Goal: Information Seeking & Learning: Learn about a topic

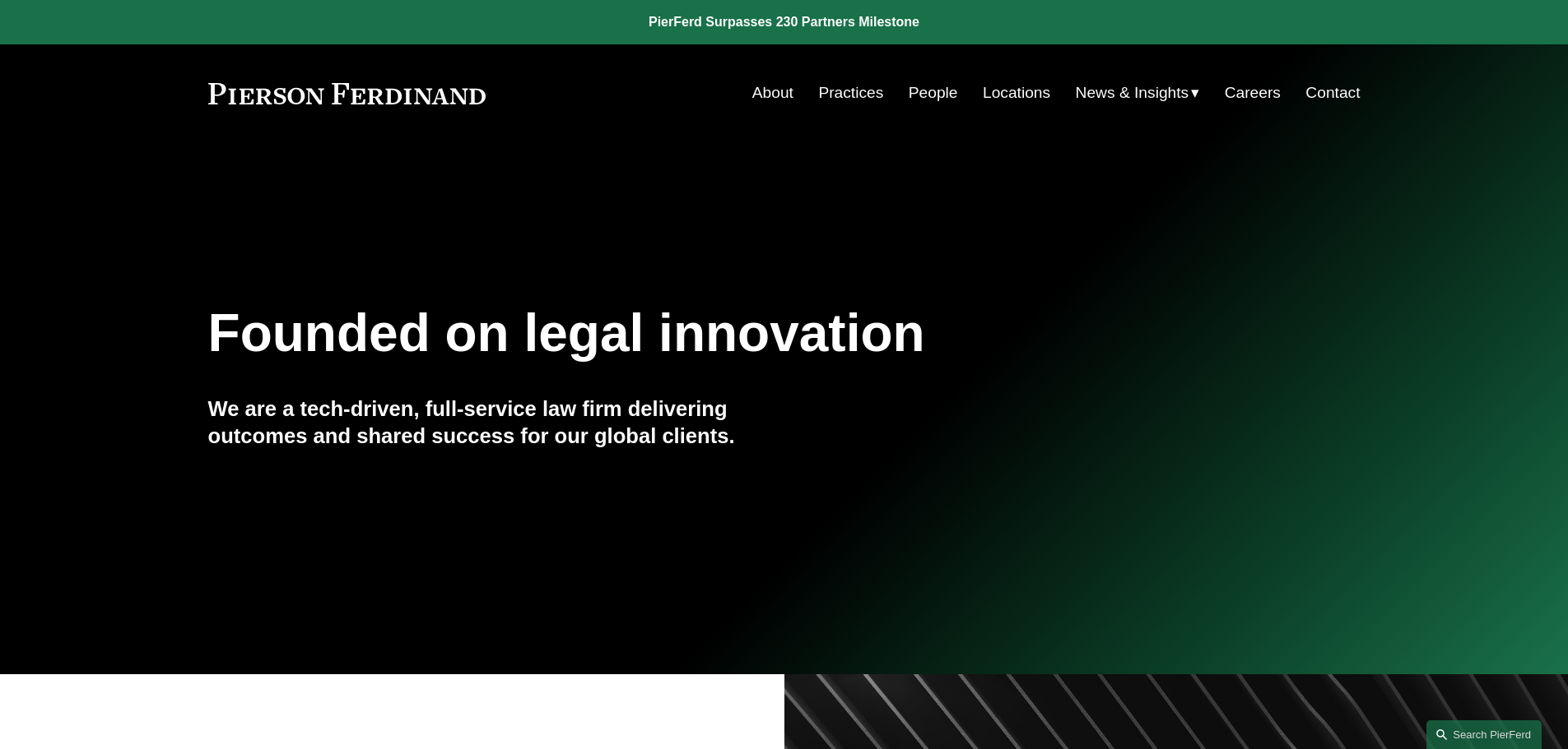
click at [861, 83] on link "Practices" at bounding box center [851, 93] width 65 height 32
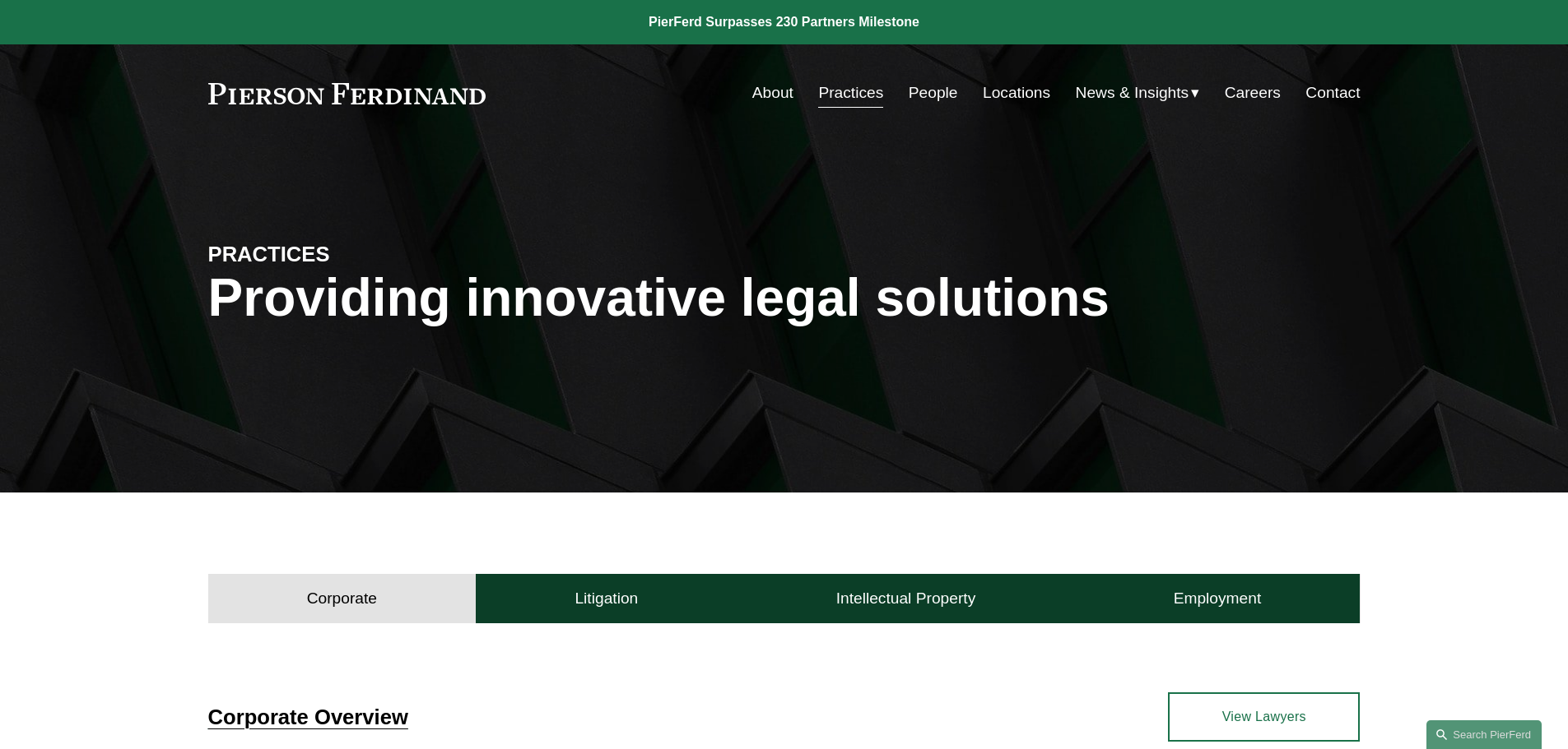
click at [924, 76] on div "Skip to Content About Practices People Locations" at bounding box center [784, 93] width 1568 height 97
click at [924, 87] on link "People" at bounding box center [933, 93] width 49 height 32
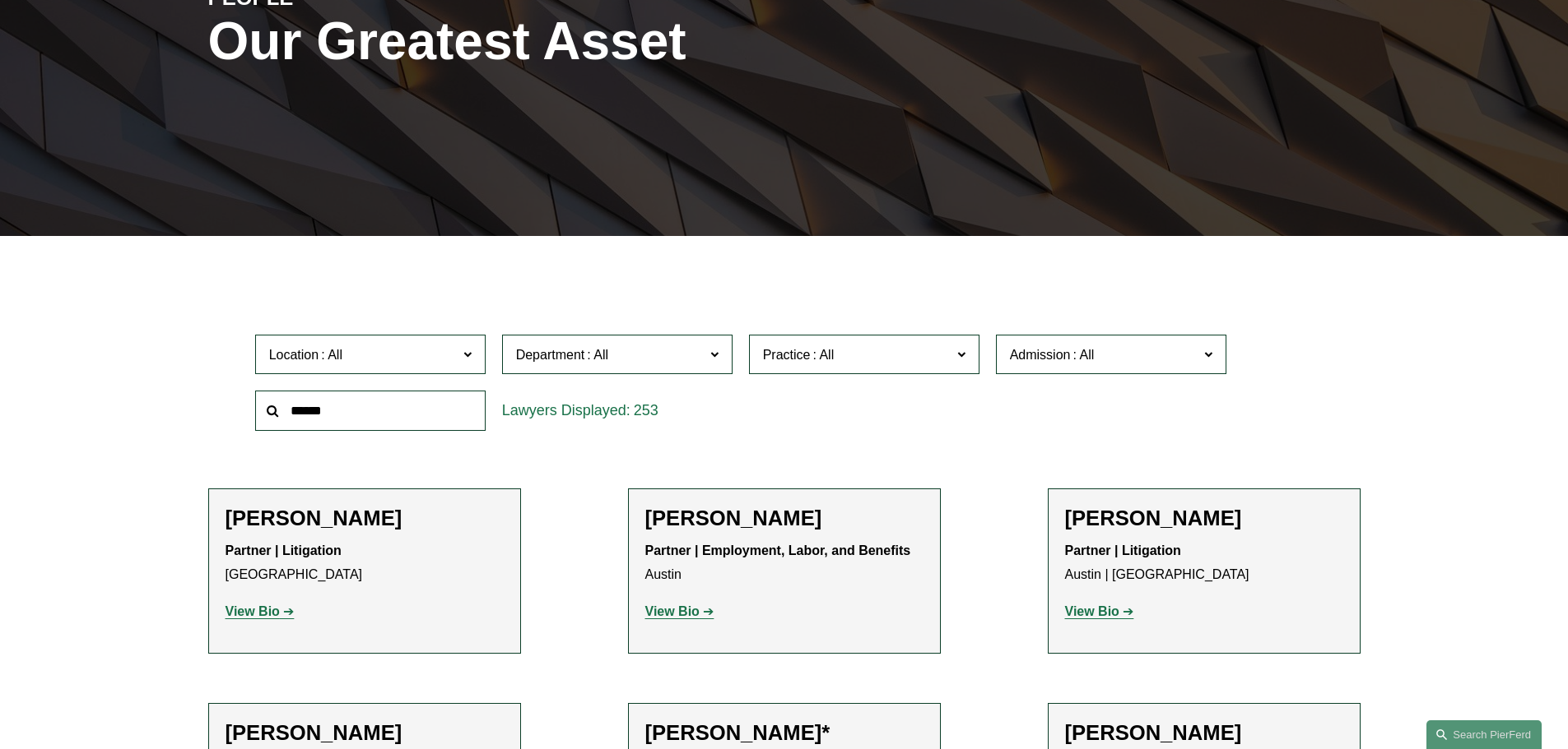
scroll to position [411, 0]
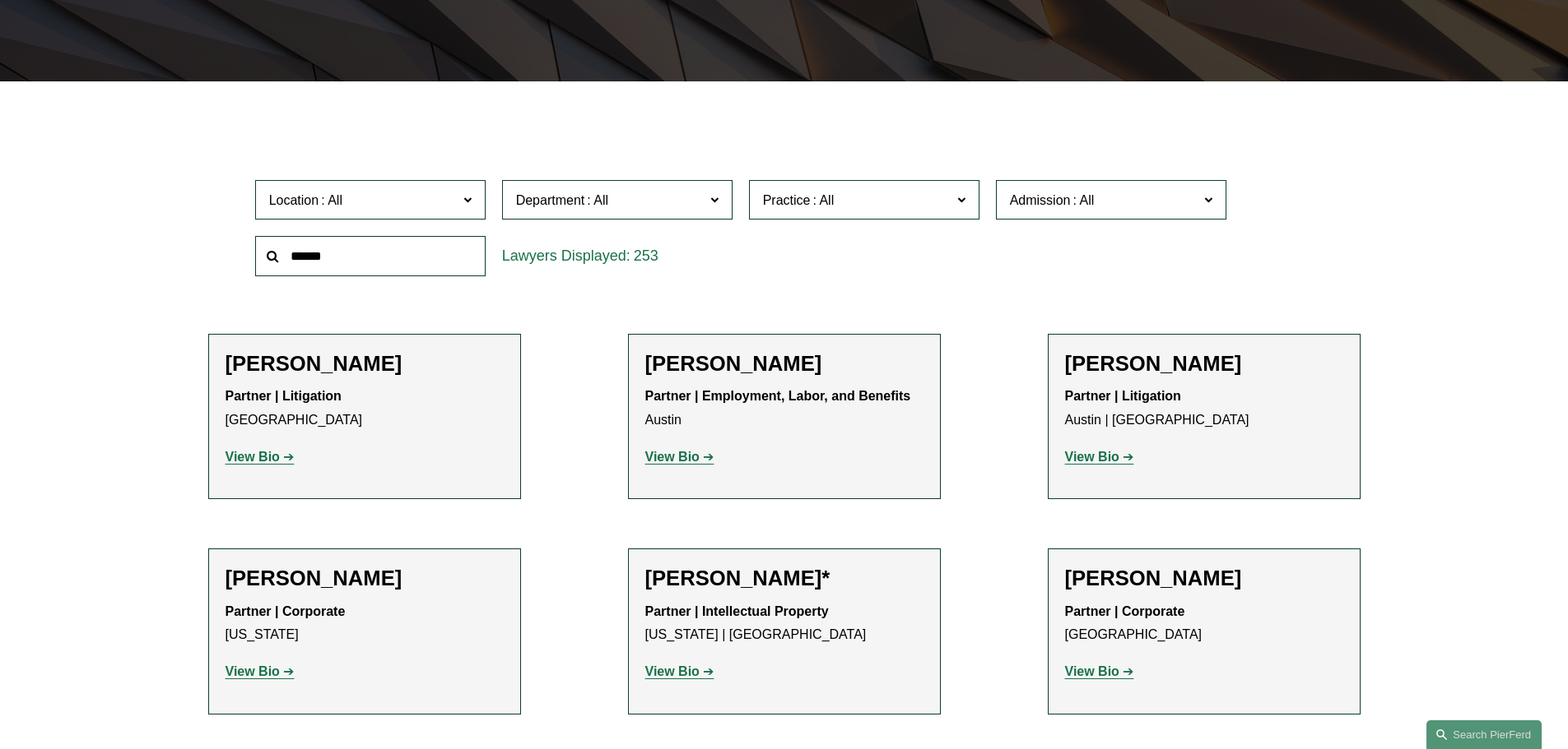
click at [438, 251] on input "text" at bounding box center [370, 256] width 231 height 40
click at [473, 201] on label "Location" at bounding box center [370, 200] width 231 height 40
drag, startPoint x: 473, startPoint y: 201, endPoint x: 506, endPoint y: 201, distance: 33.0
click at [473, 203] on label "Location" at bounding box center [370, 200] width 231 height 40
click at [701, 197] on span "Department" at bounding box center [610, 201] width 189 height 22
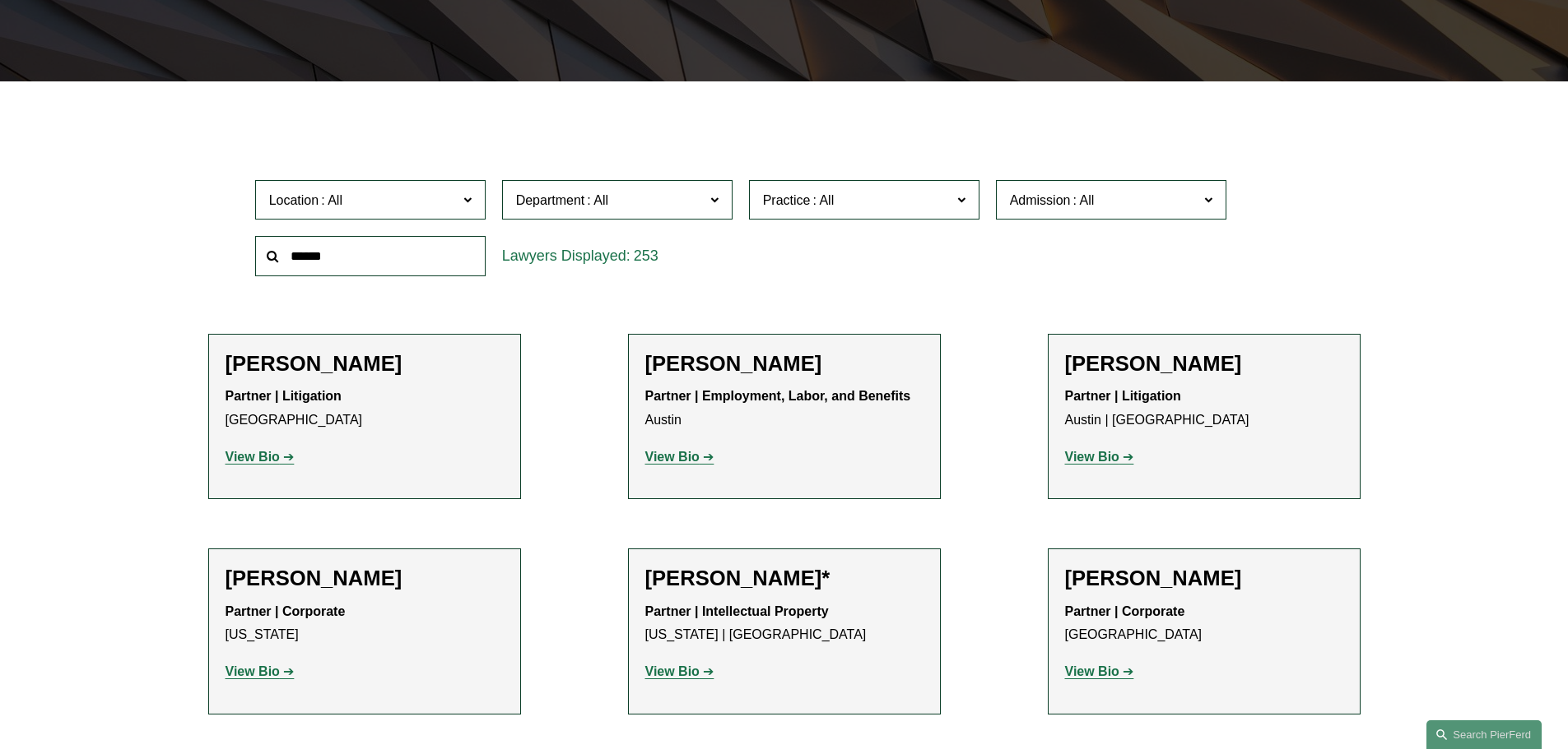
click at [934, 187] on label "Practice" at bounding box center [864, 200] width 231 height 40
click at [1183, 195] on span "Admission" at bounding box center [1104, 201] width 189 height 22
click at [426, 262] on input "text" at bounding box center [370, 256] width 231 height 40
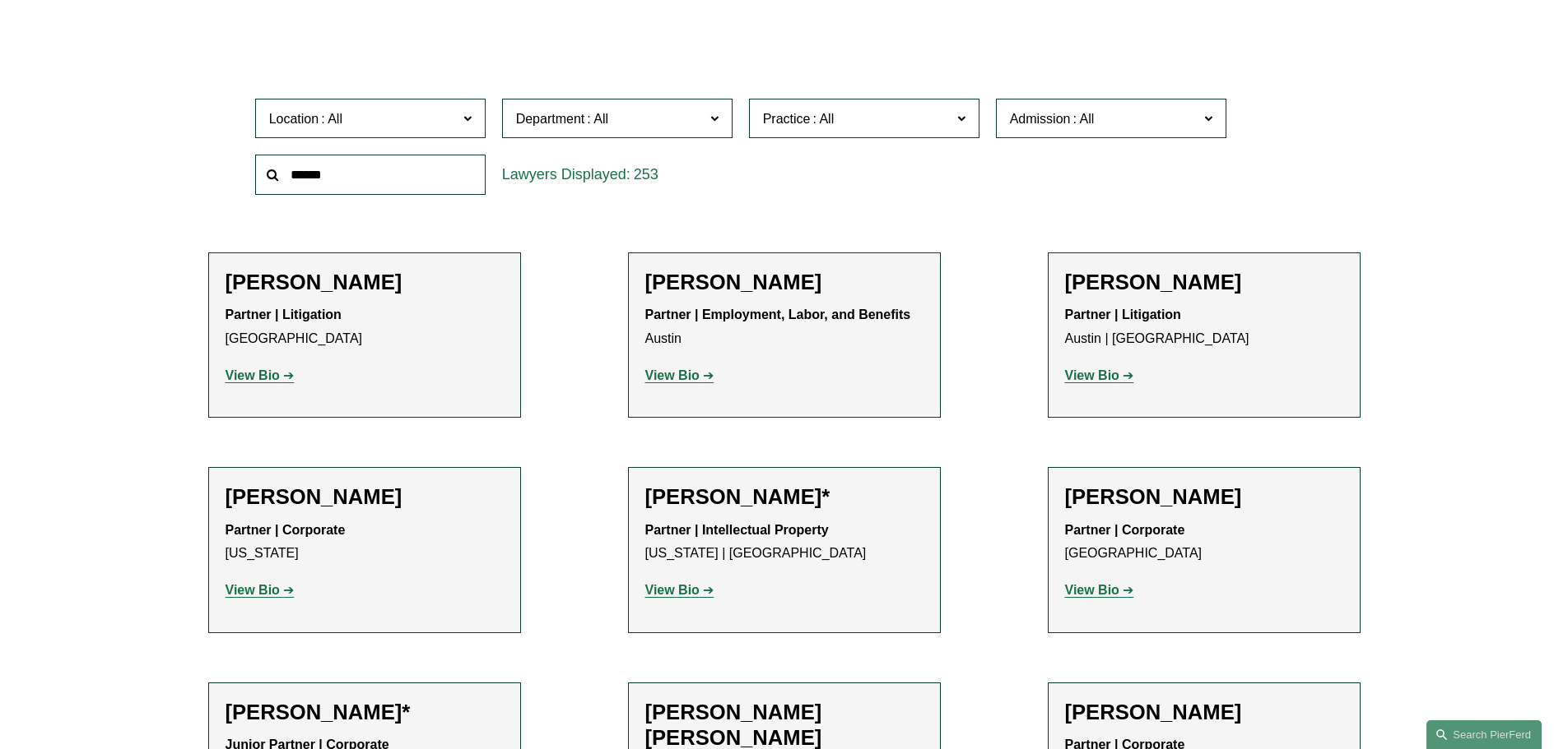
scroll to position [493, 0]
click at [371, 117] on span "Location" at bounding box center [363, 118] width 189 height 22
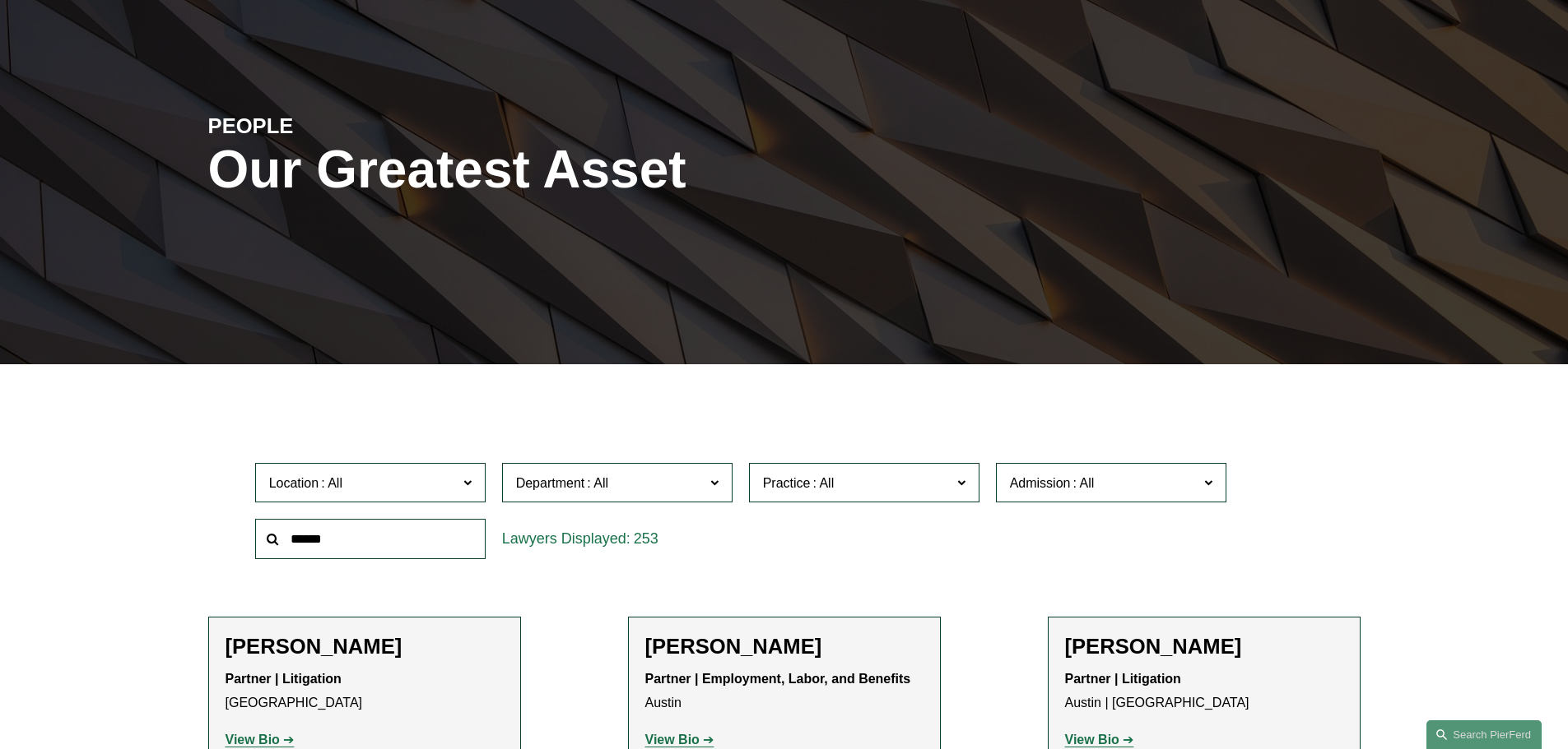
scroll to position [82, 0]
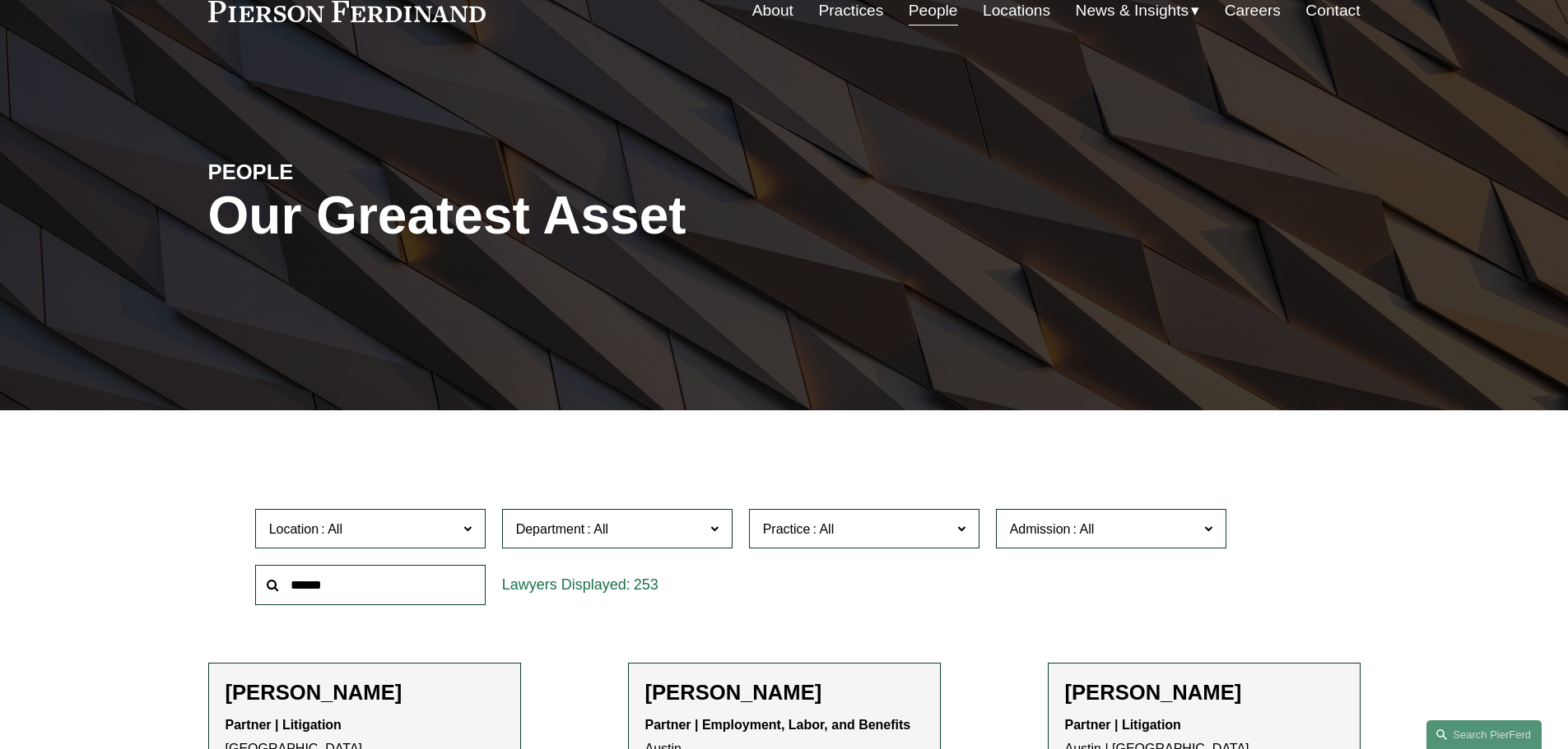
click at [506, 434] on div at bounding box center [784, 423] width 1568 height 24
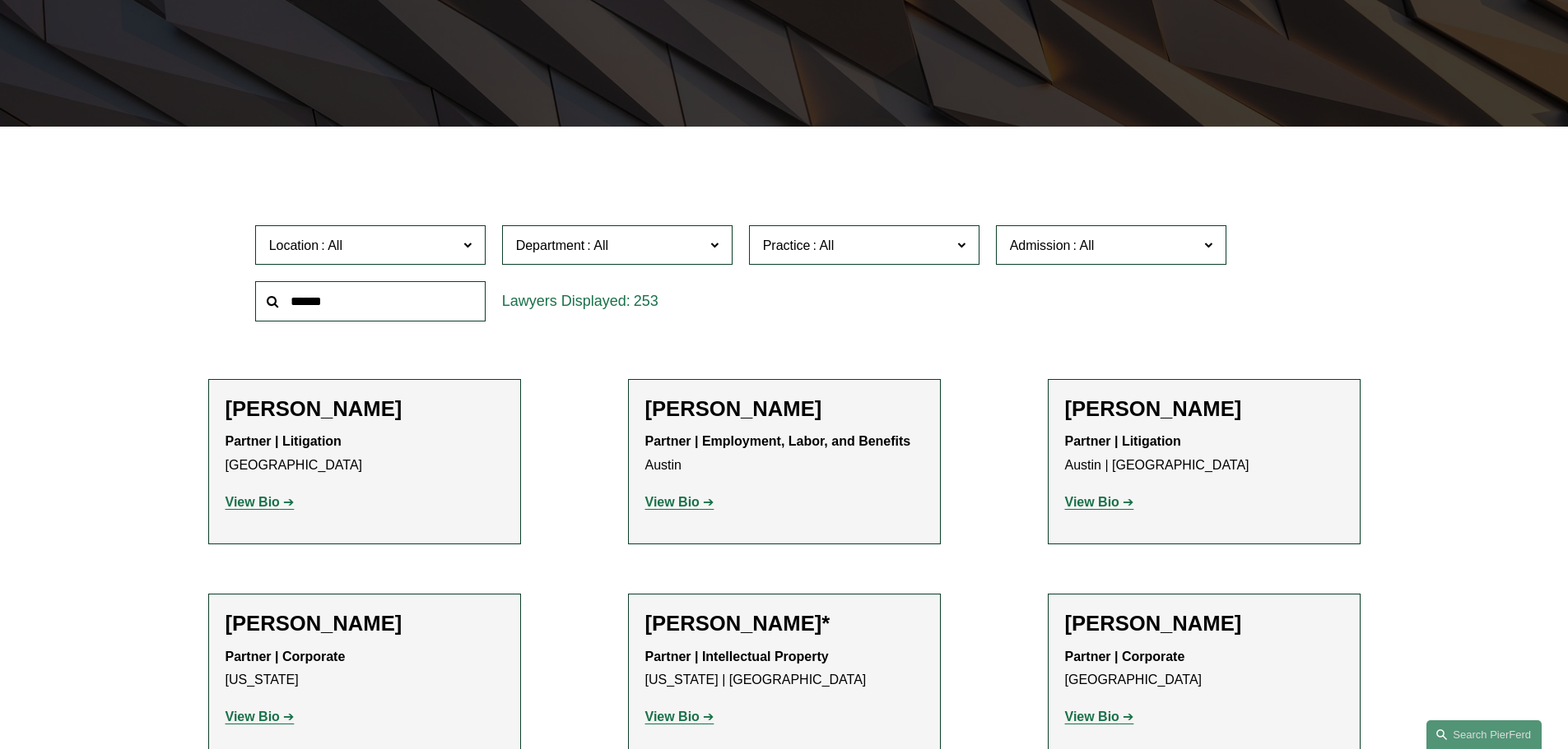
scroll to position [411, 0]
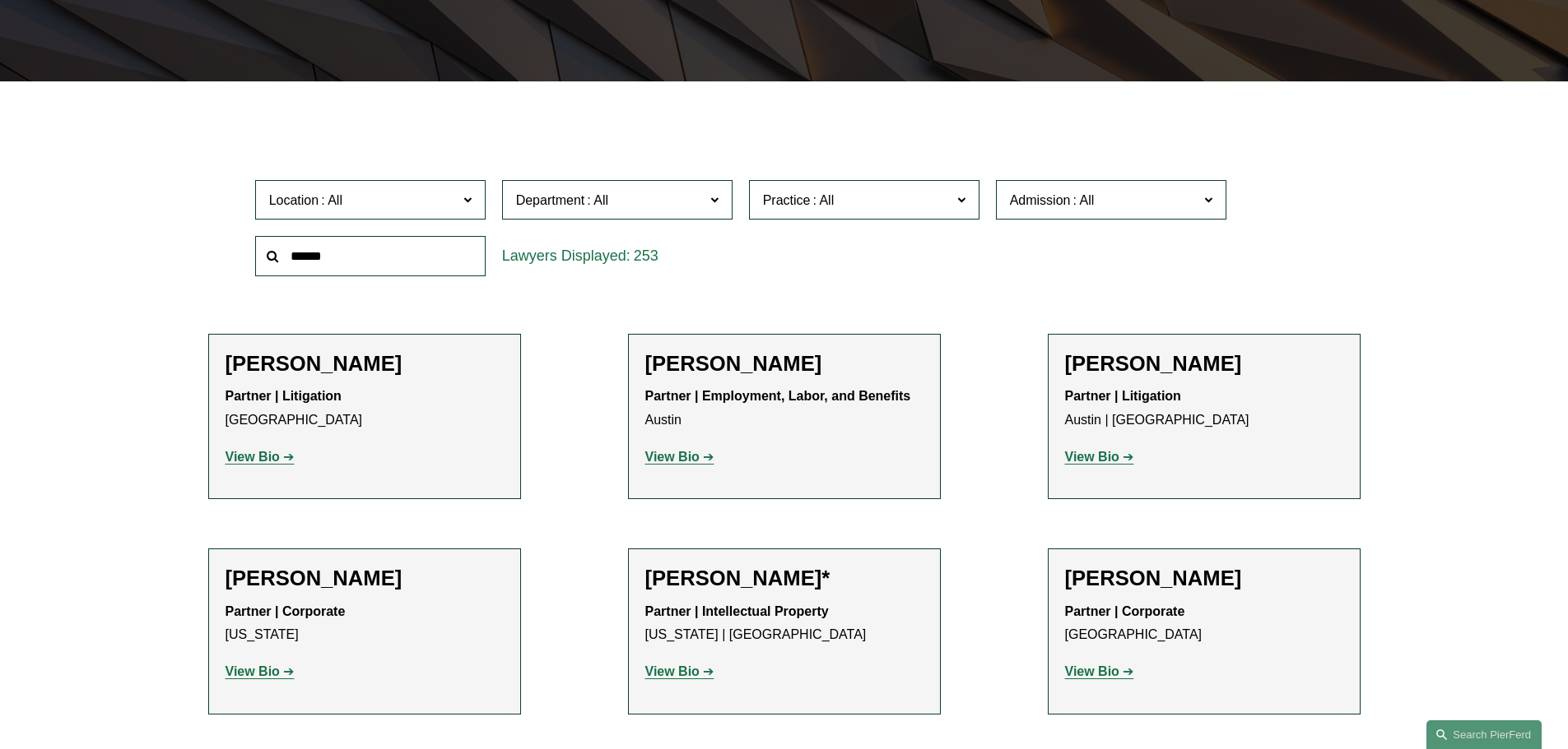
click at [0, 0] on link "All" at bounding box center [0, 0] width 0 height 0
click at [329, 248] on input "text" at bounding box center [370, 256] width 231 height 40
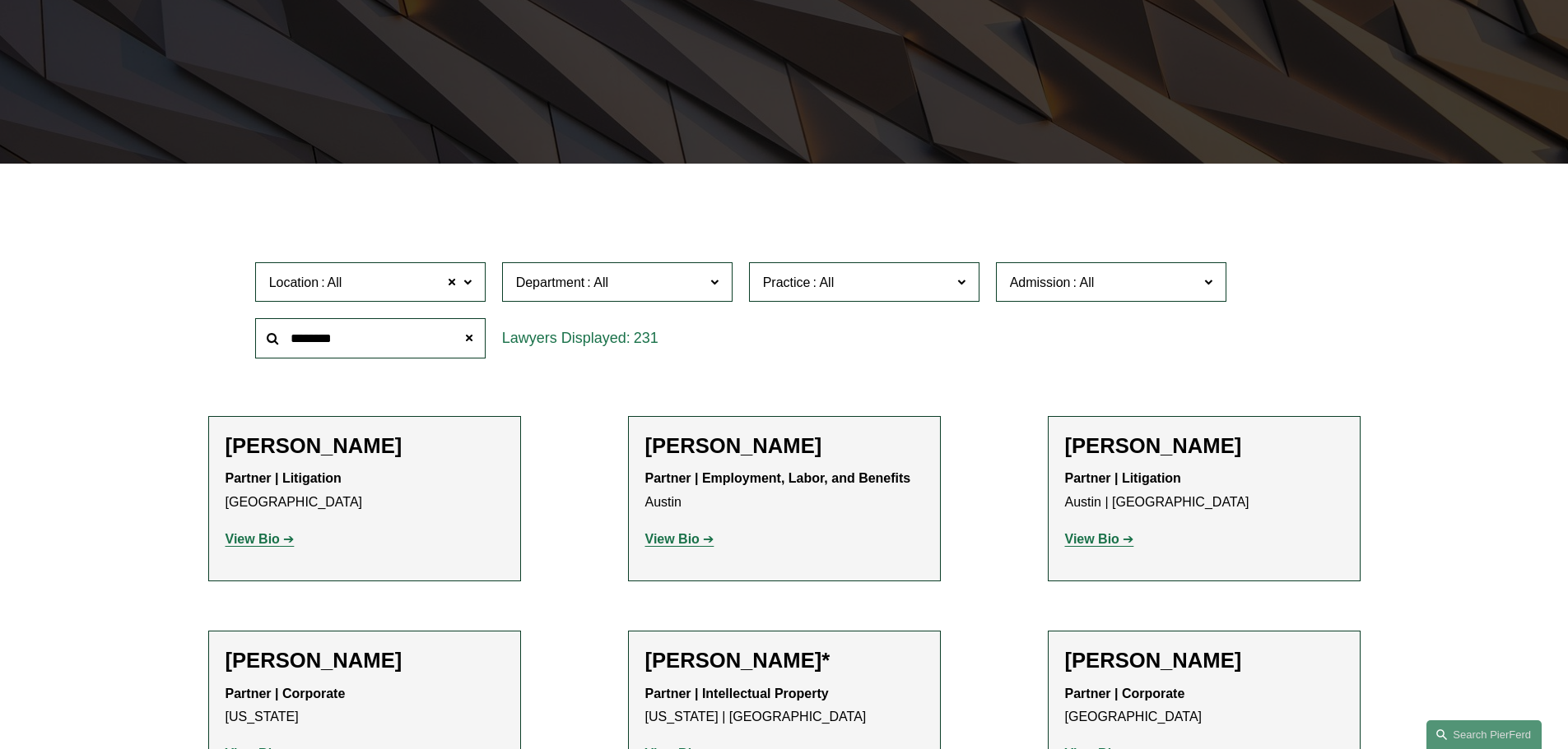
type input "********"
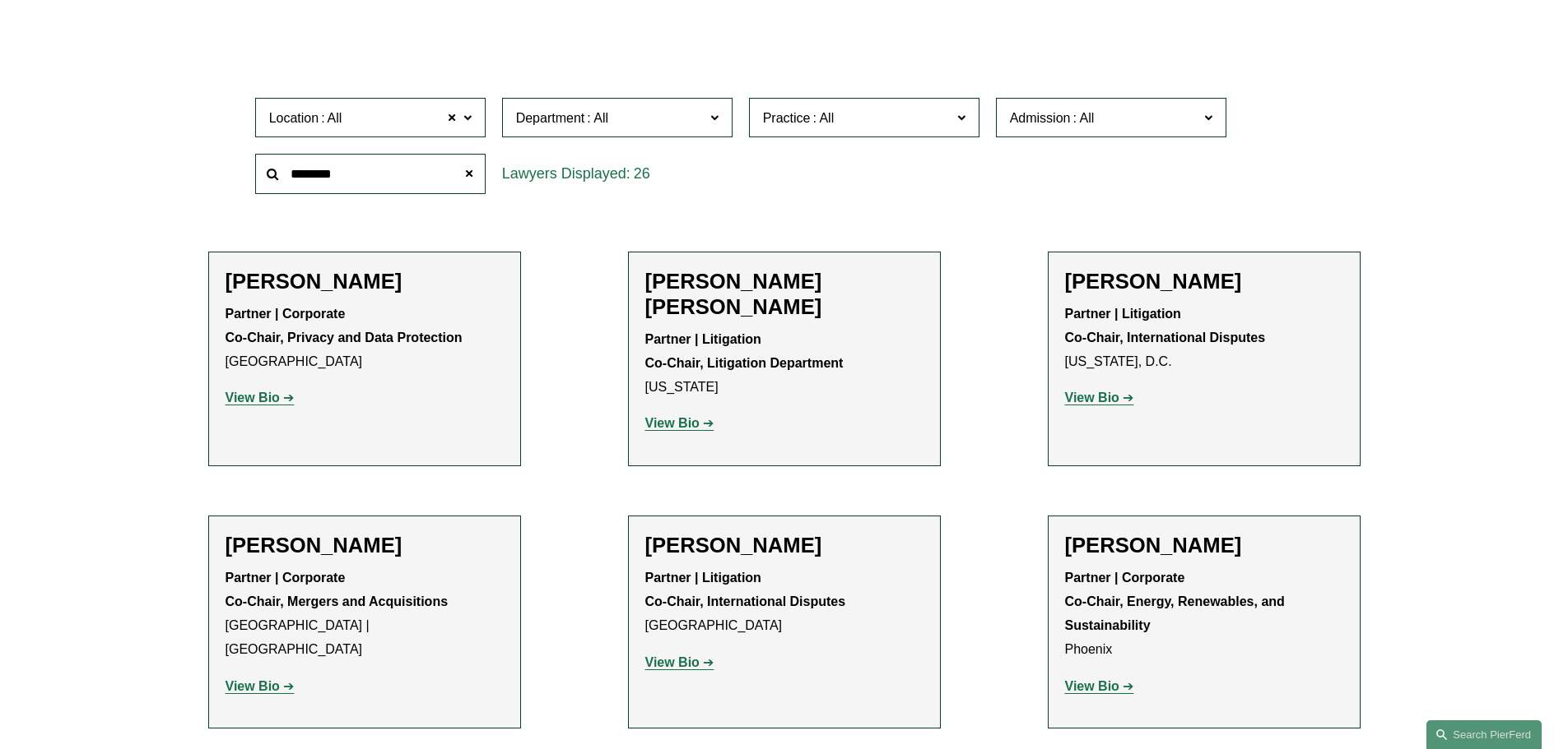
scroll to position [0, 0]
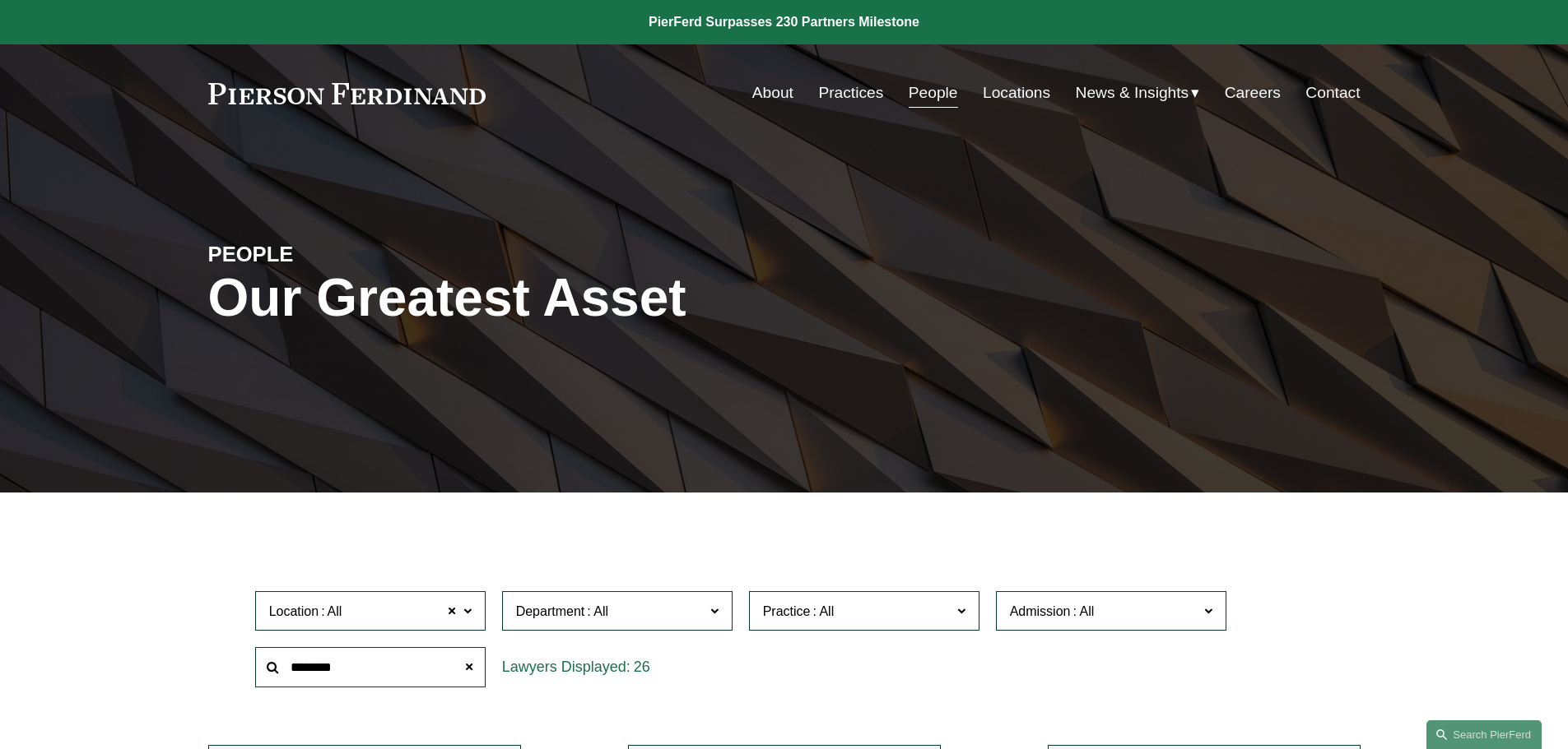
drag, startPoint x: 344, startPoint y: 659, endPoint x: 217, endPoint y: 653, distance: 127.1
click at [924, 101] on link "People" at bounding box center [933, 93] width 49 height 32
click at [360, 668] on input "text" at bounding box center [370, 667] width 231 height 40
type input "****"
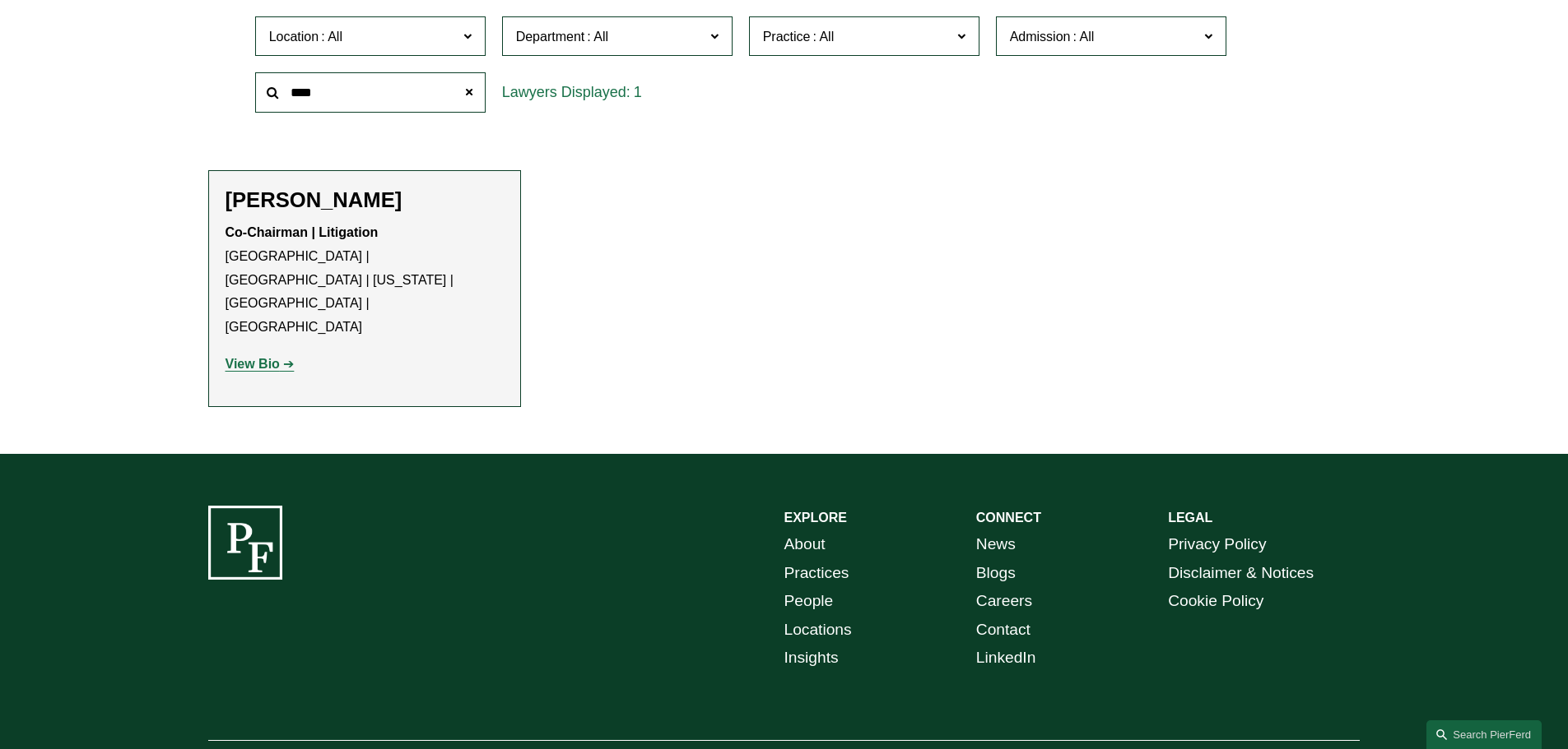
scroll to position [576, 0]
click at [351, 352] on p "View Bio" at bounding box center [365, 364] width 278 height 24
click at [262, 352] on p "View Bio" at bounding box center [365, 364] width 278 height 24
drag, startPoint x: 271, startPoint y: 316, endPoint x: 285, endPoint y: 316, distance: 14.0
click at [271, 356] on strong "View Bio" at bounding box center [253, 363] width 54 height 14
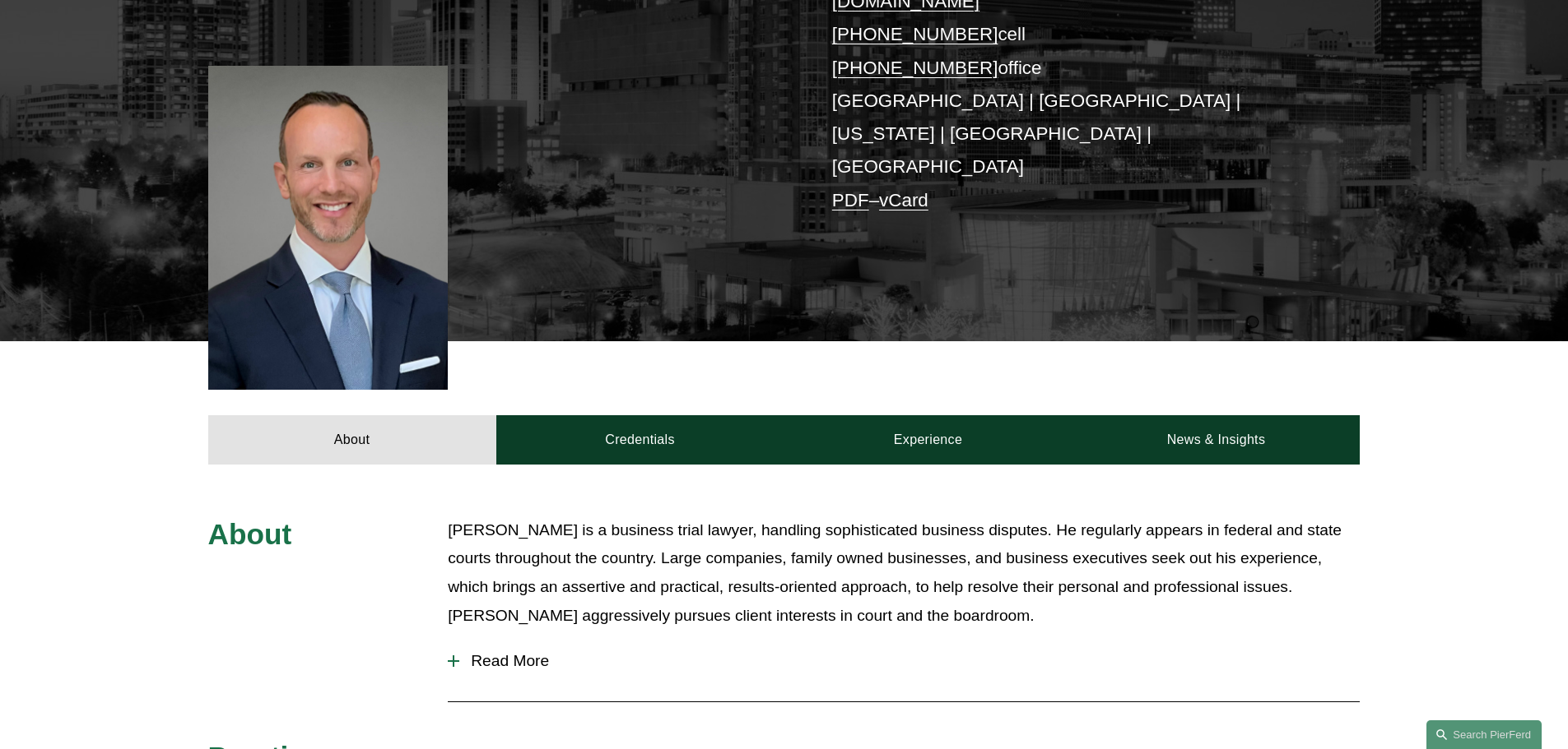
scroll to position [411, 0]
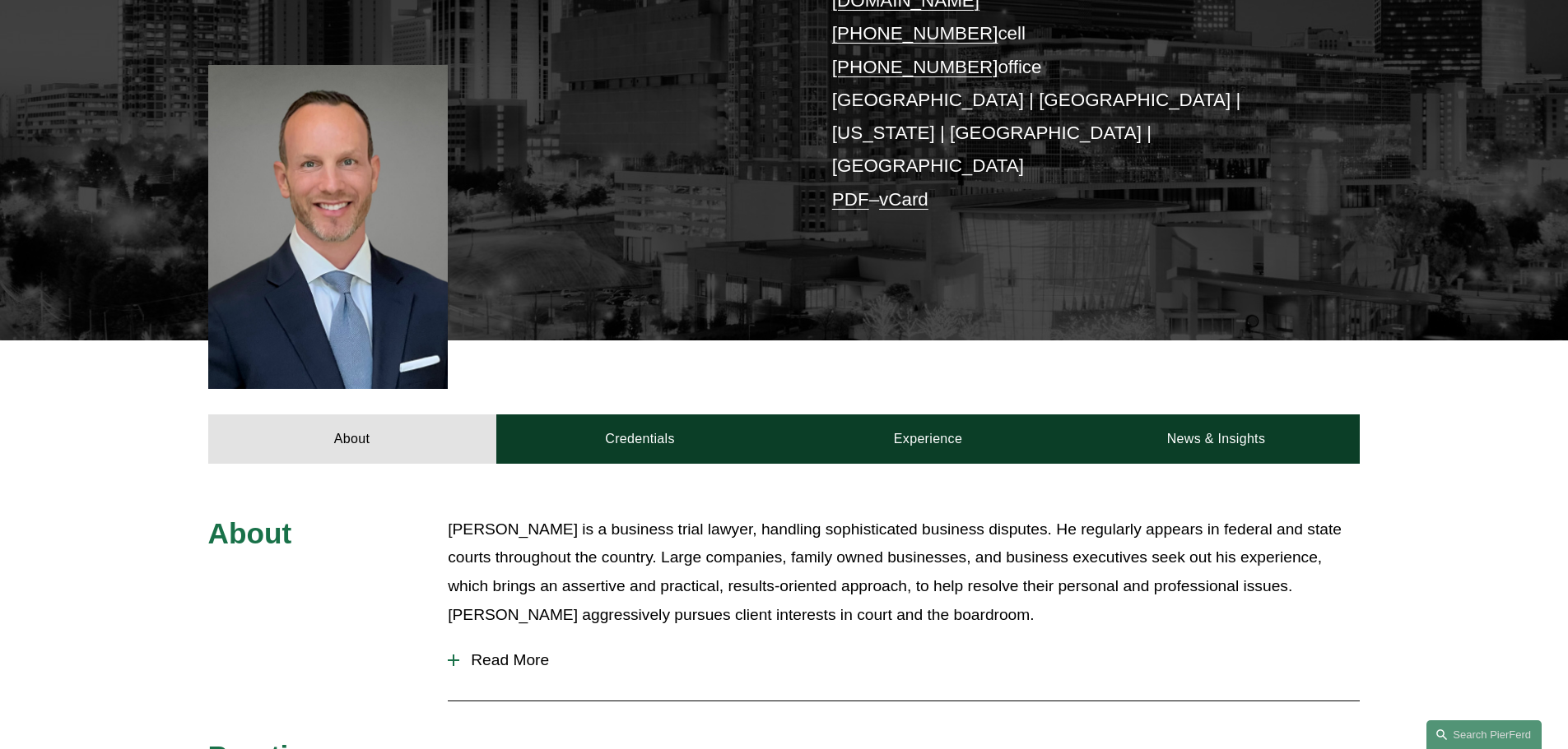
click at [512, 652] on span "Read More" at bounding box center [909, 660] width 901 height 18
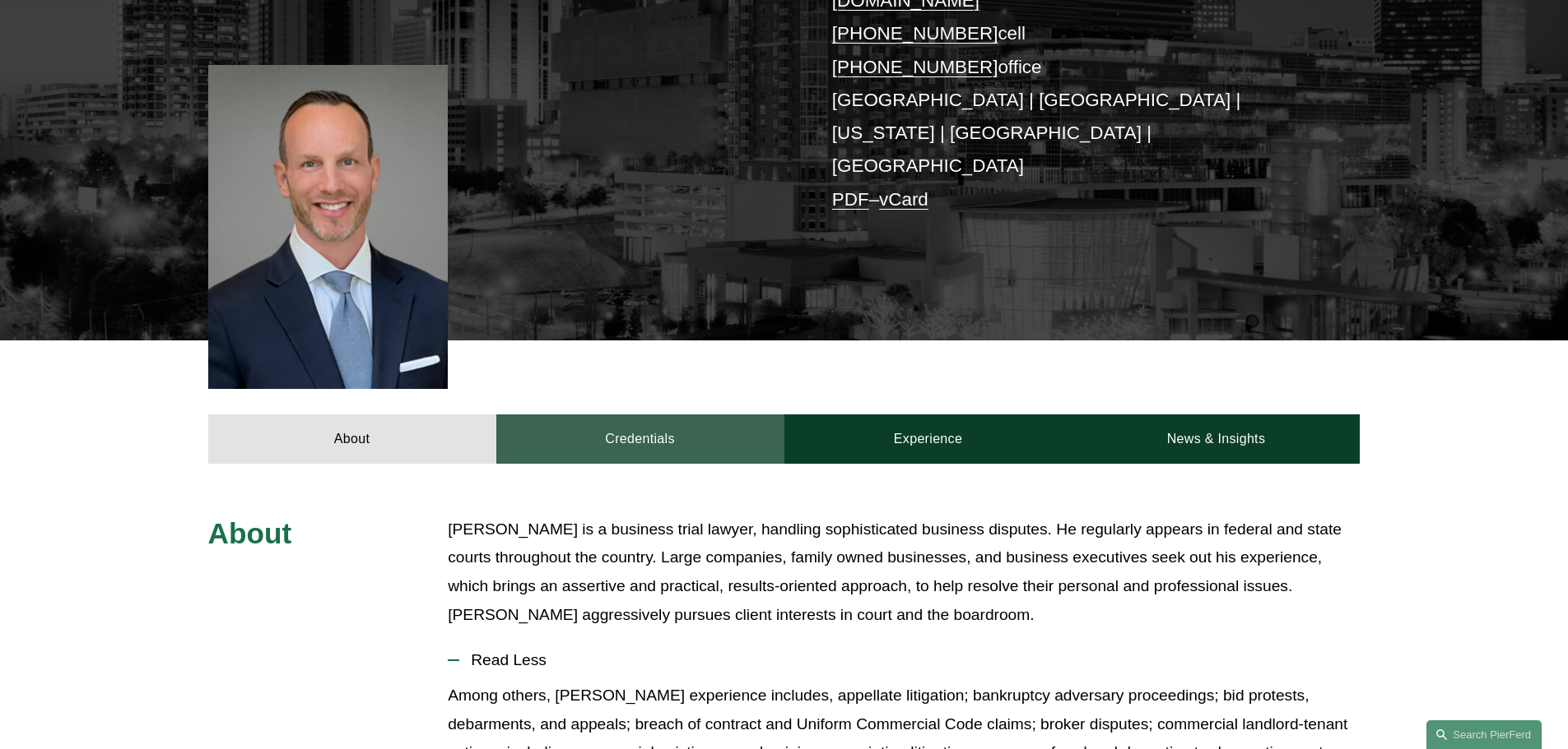
click at [665, 415] on link "Credentials" at bounding box center [640, 439] width 288 height 49
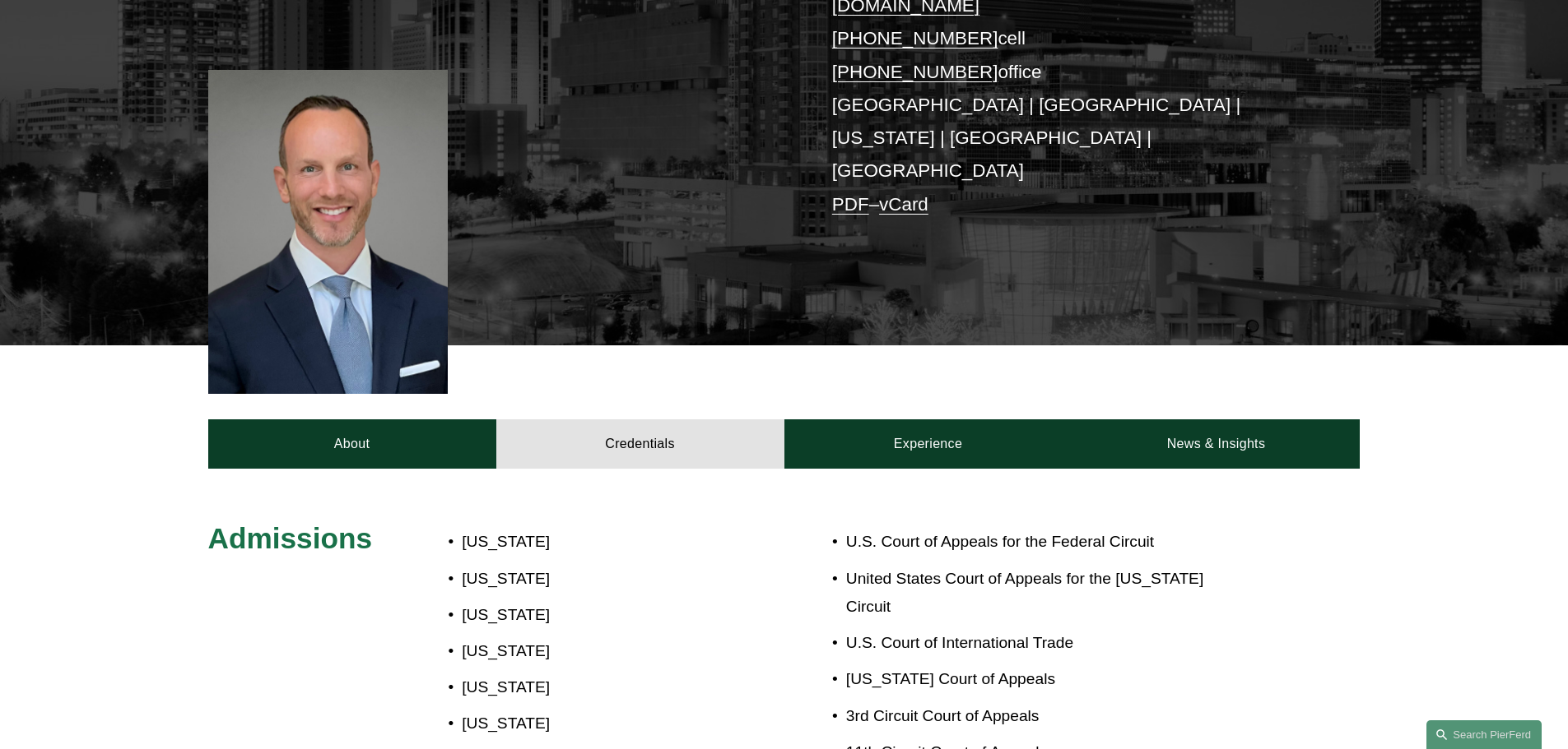
scroll to position [493, 0]
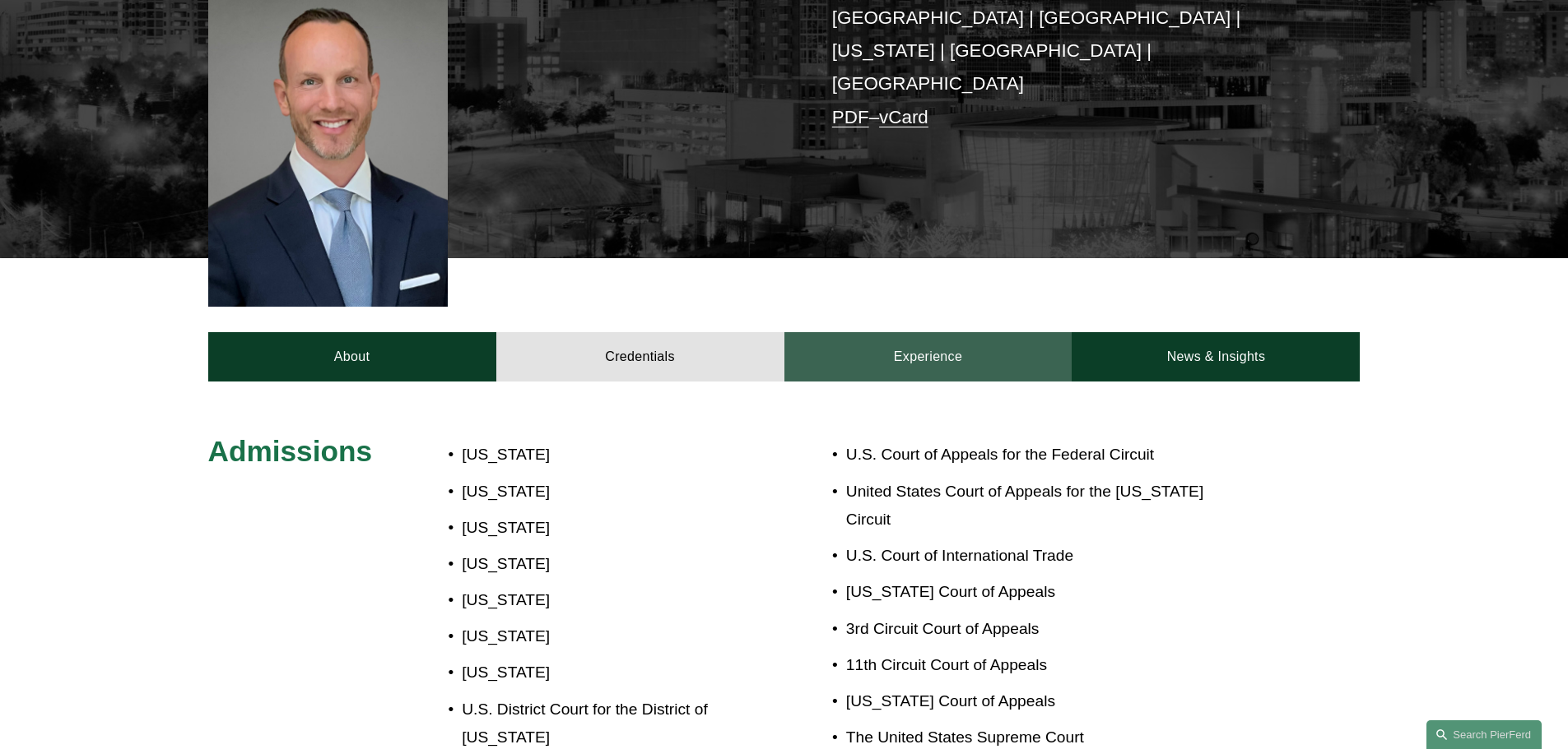
click at [941, 332] on link "Experience" at bounding box center [929, 356] width 288 height 49
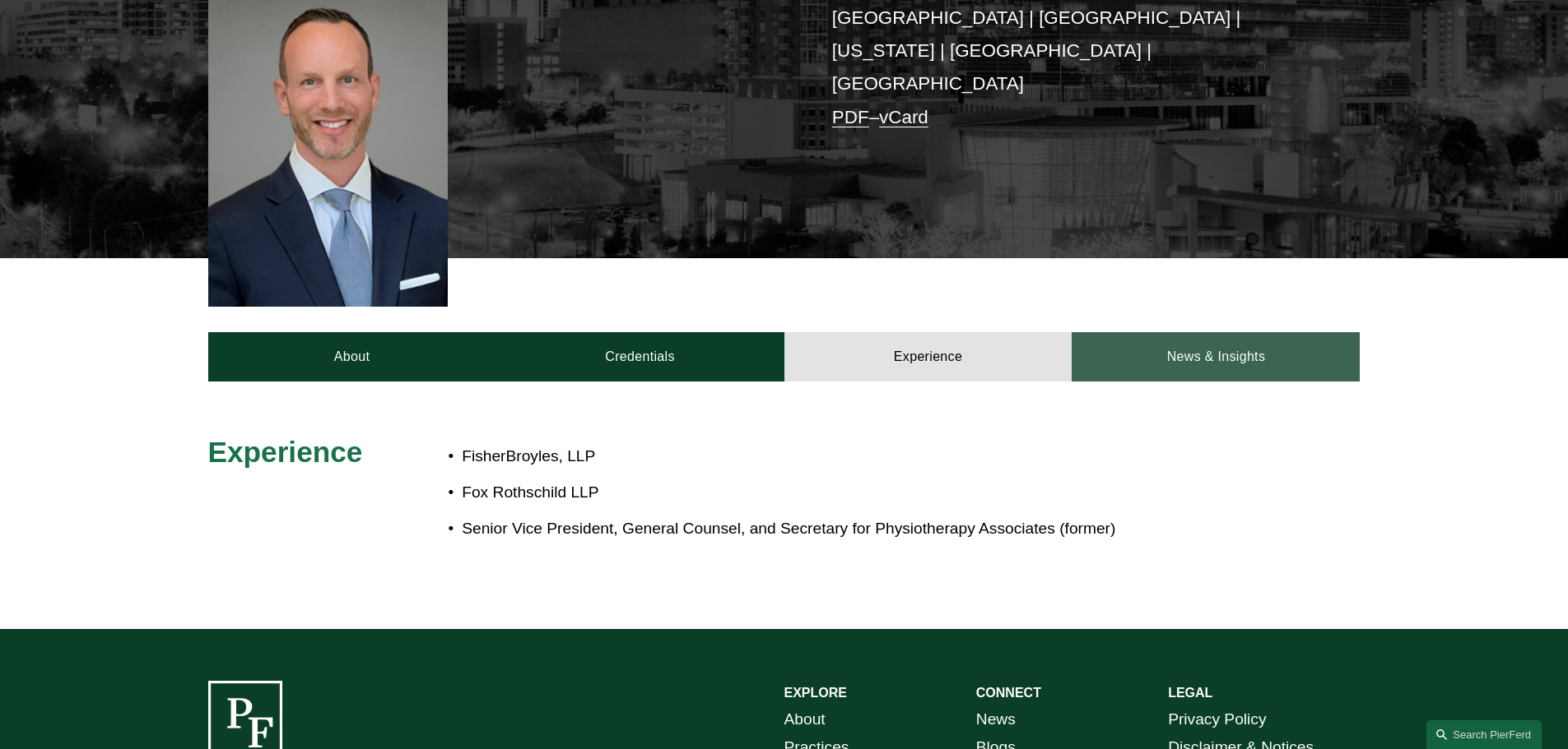
click at [1254, 332] on link "News & Insights" at bounding box center [1215, 356] width 288 height 49
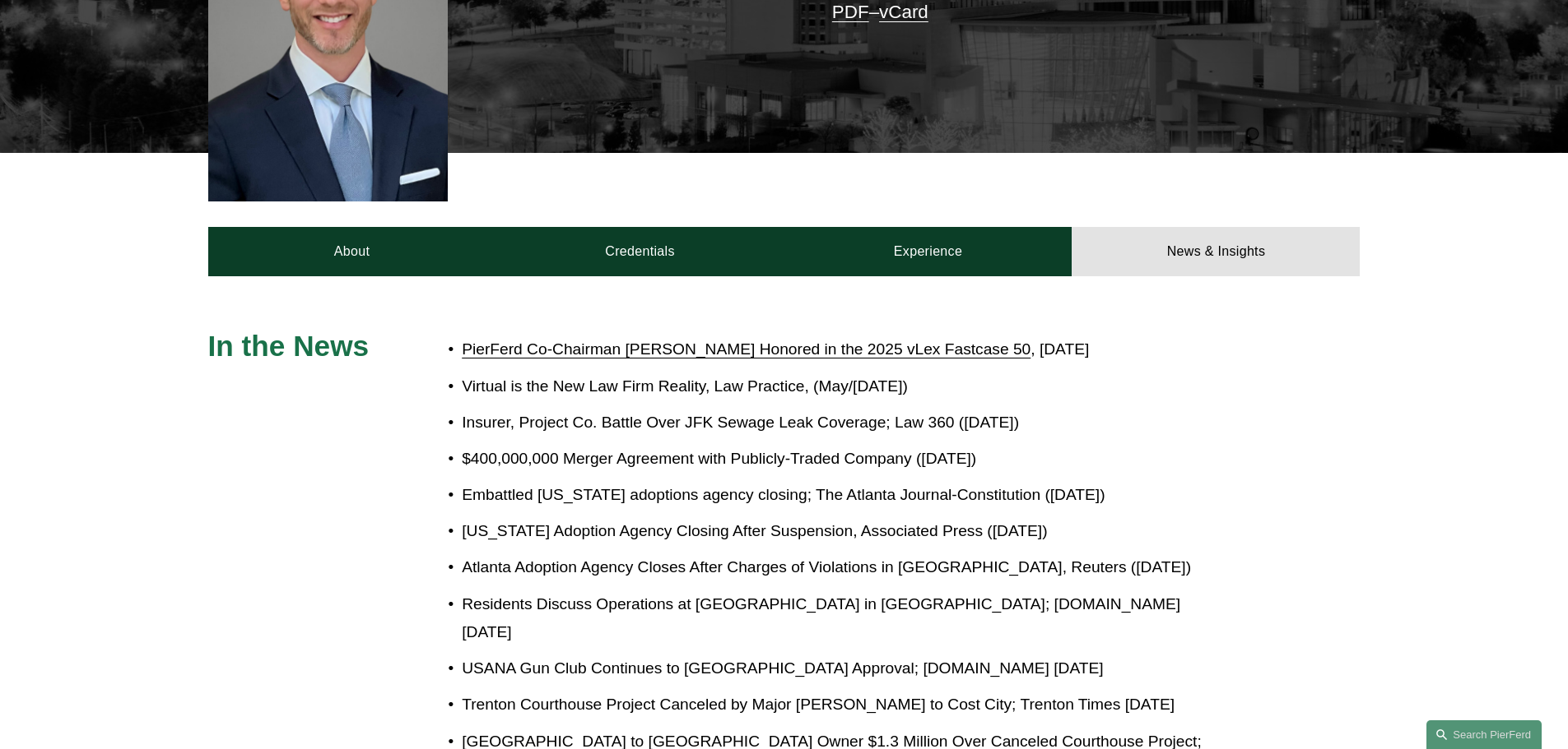
scroll to position [470, 0]
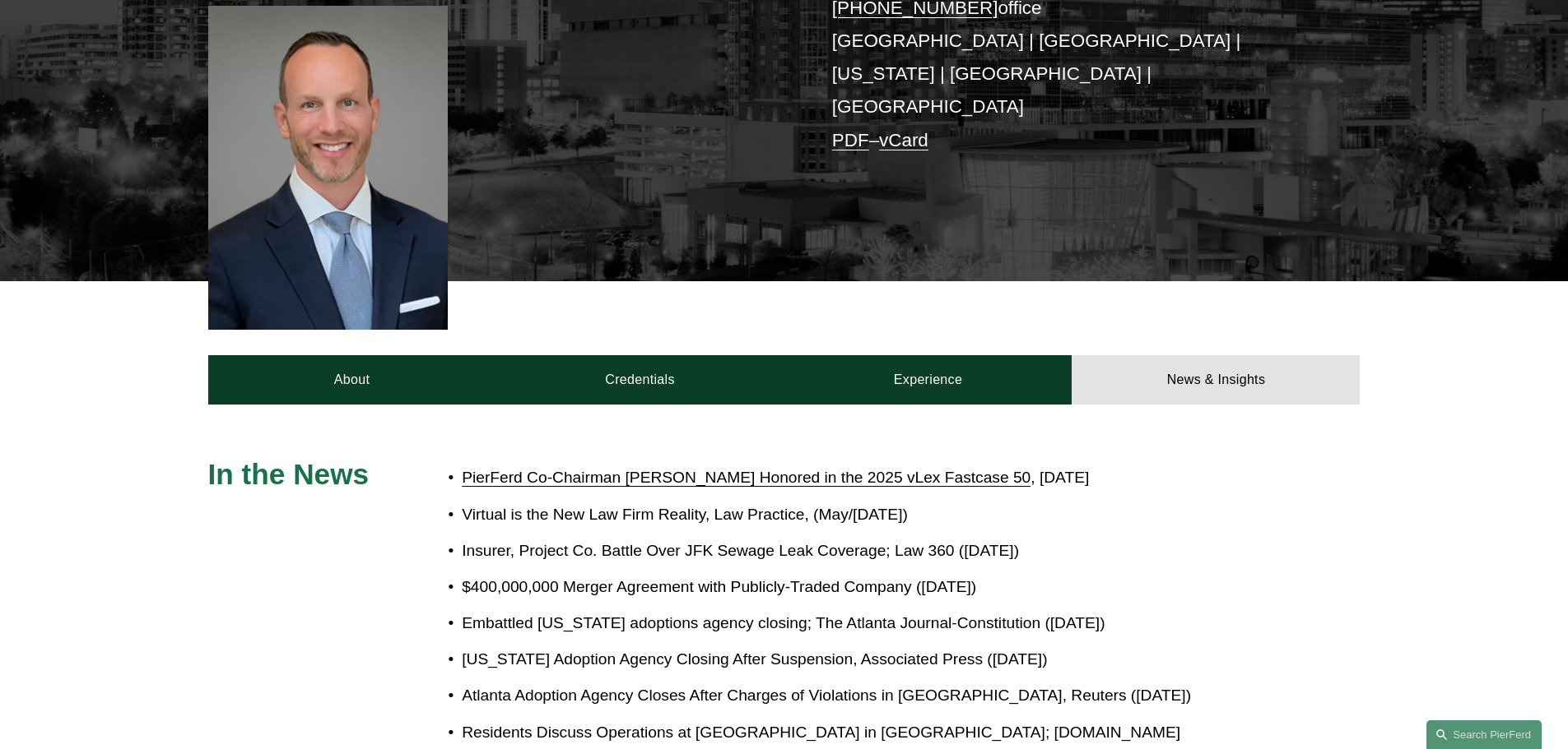
click at [661, 469] on link "PierFerd Co-Chairman Joel Ferdinand Honored in the 2025 vLex Fastcase 50" at bounding box center [746, 478] width 568 height 18
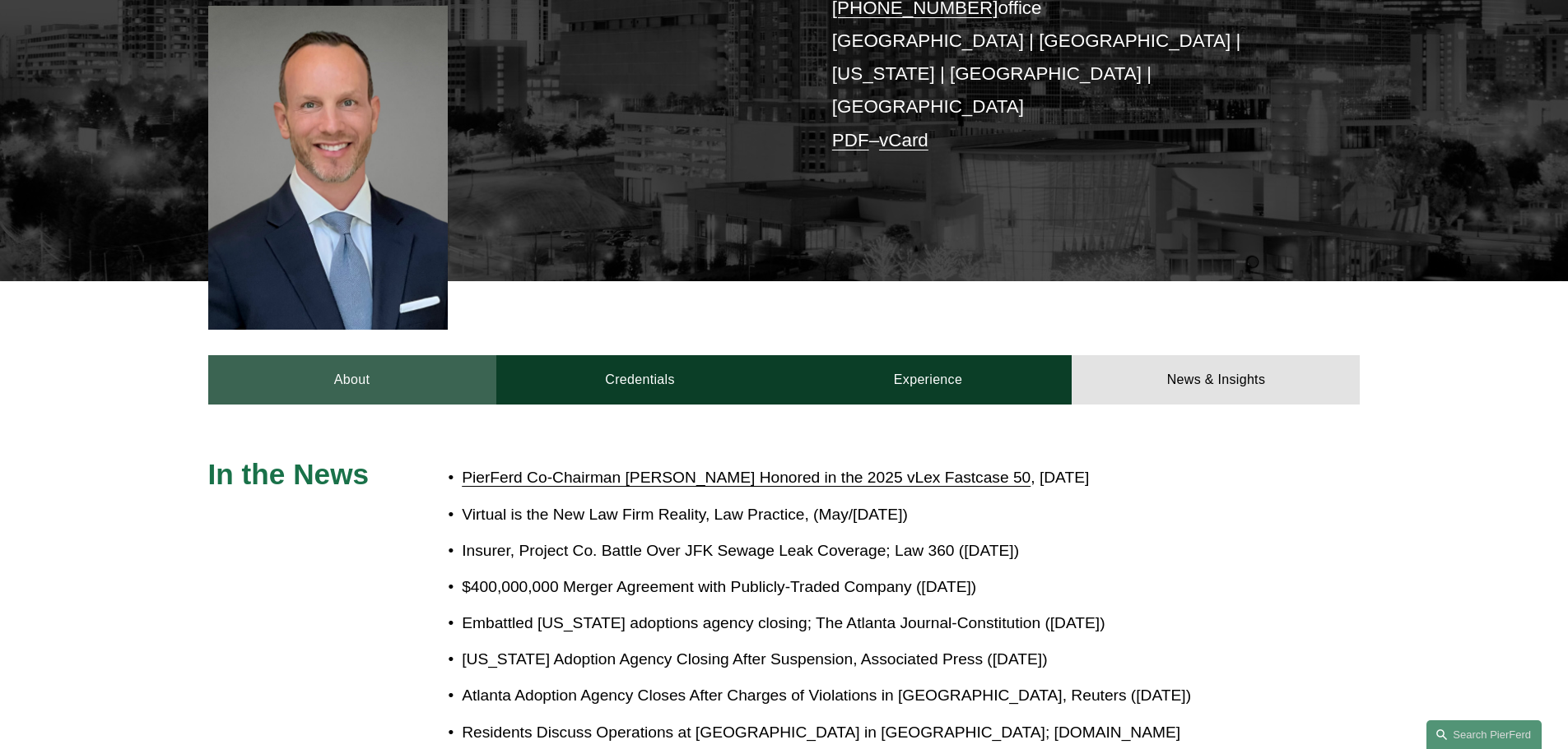
click at [366, 355] on link "About" at bounding box center [352, 380] width 288 height 49
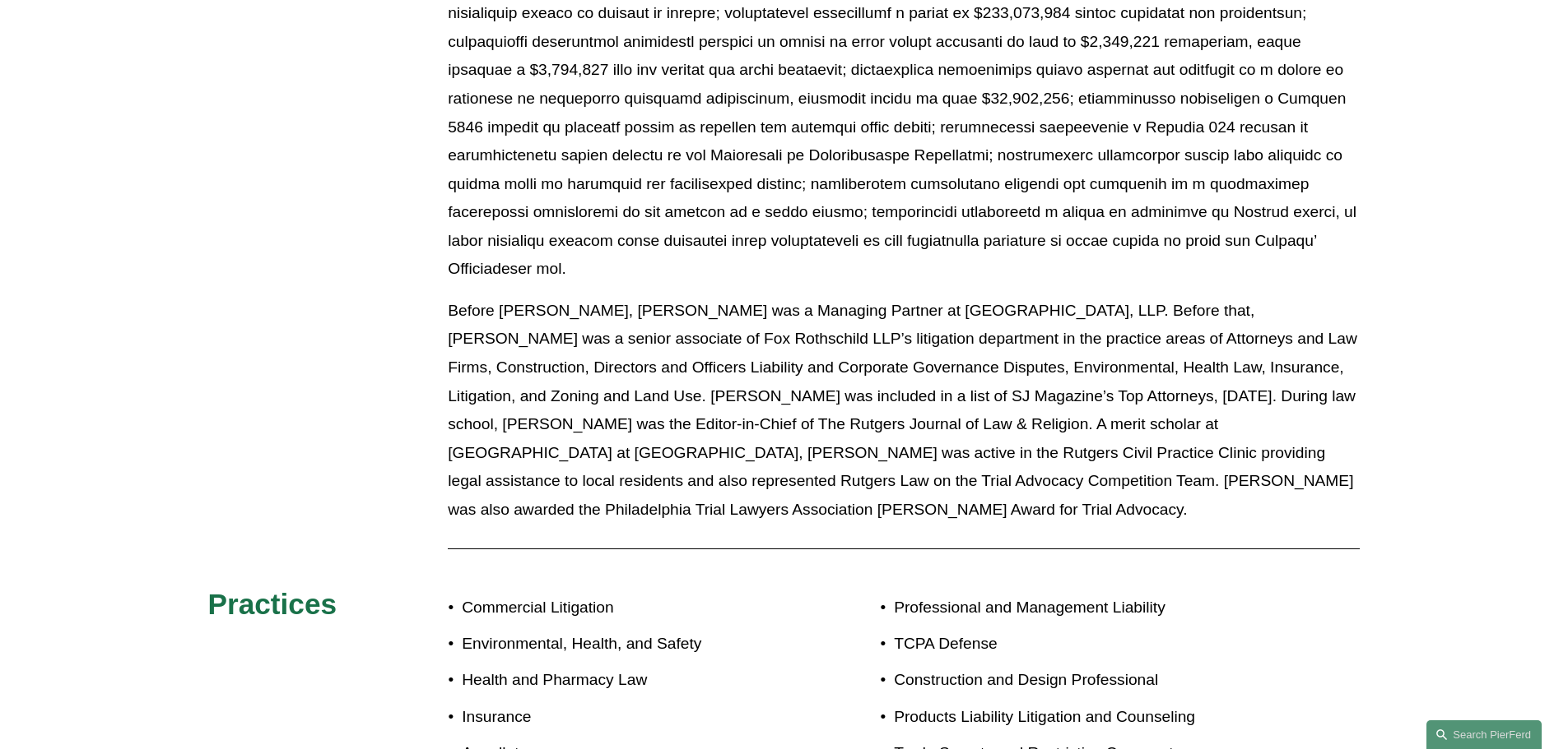
scroll to position [1211, 0]
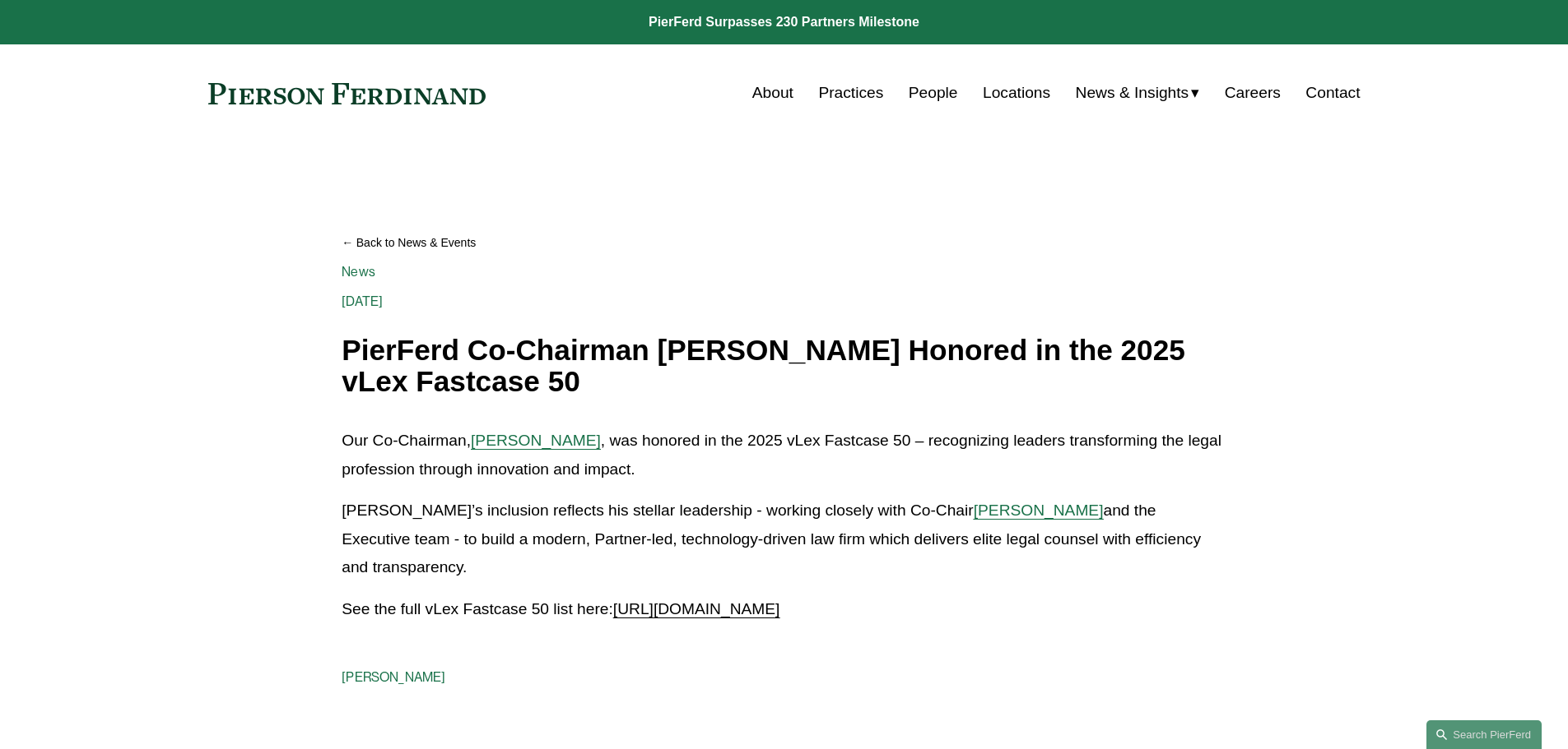
click at [371, 235] on link "Back to News & Events" at bounding box center [783, 243] width 884 height 29
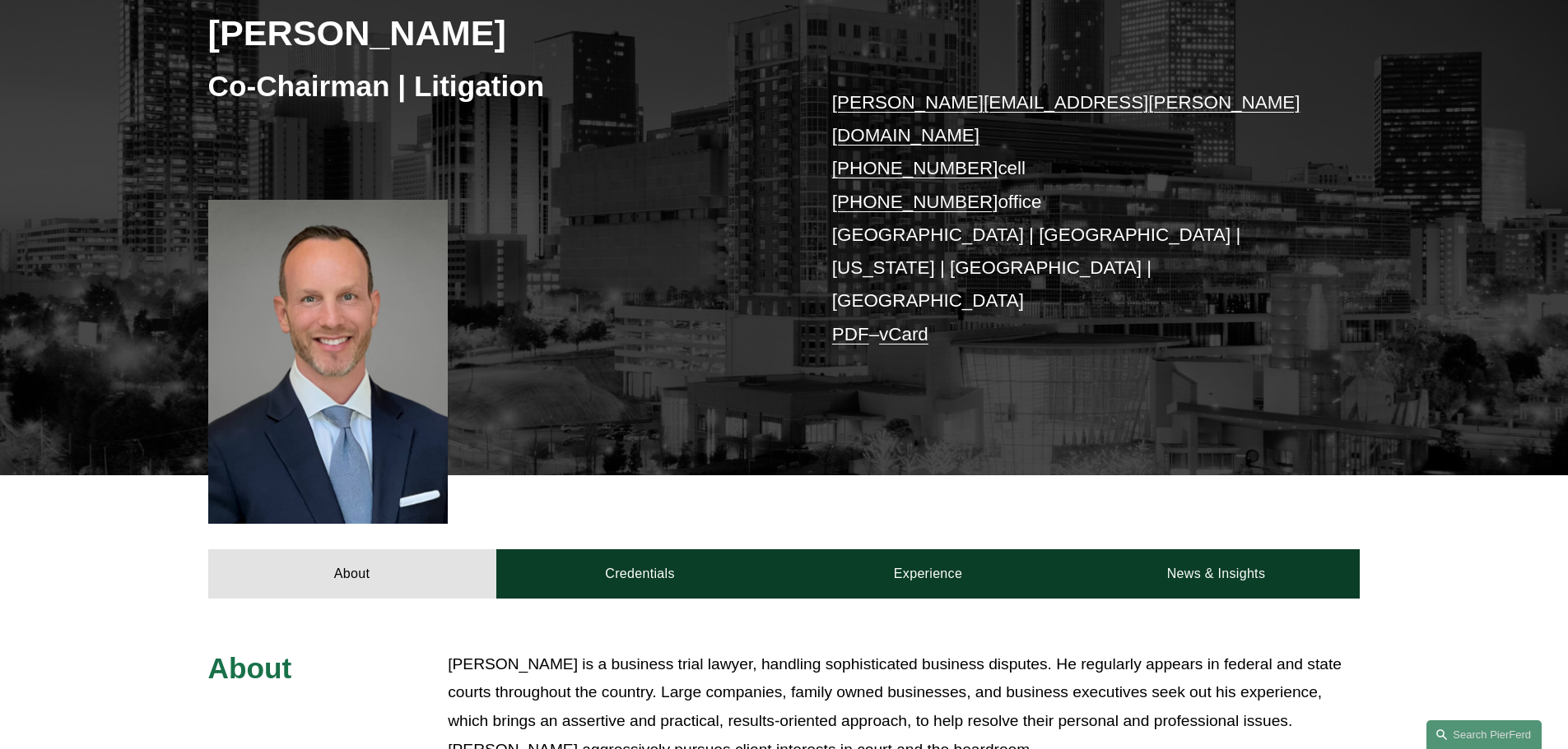
scroll to position [270, 0]
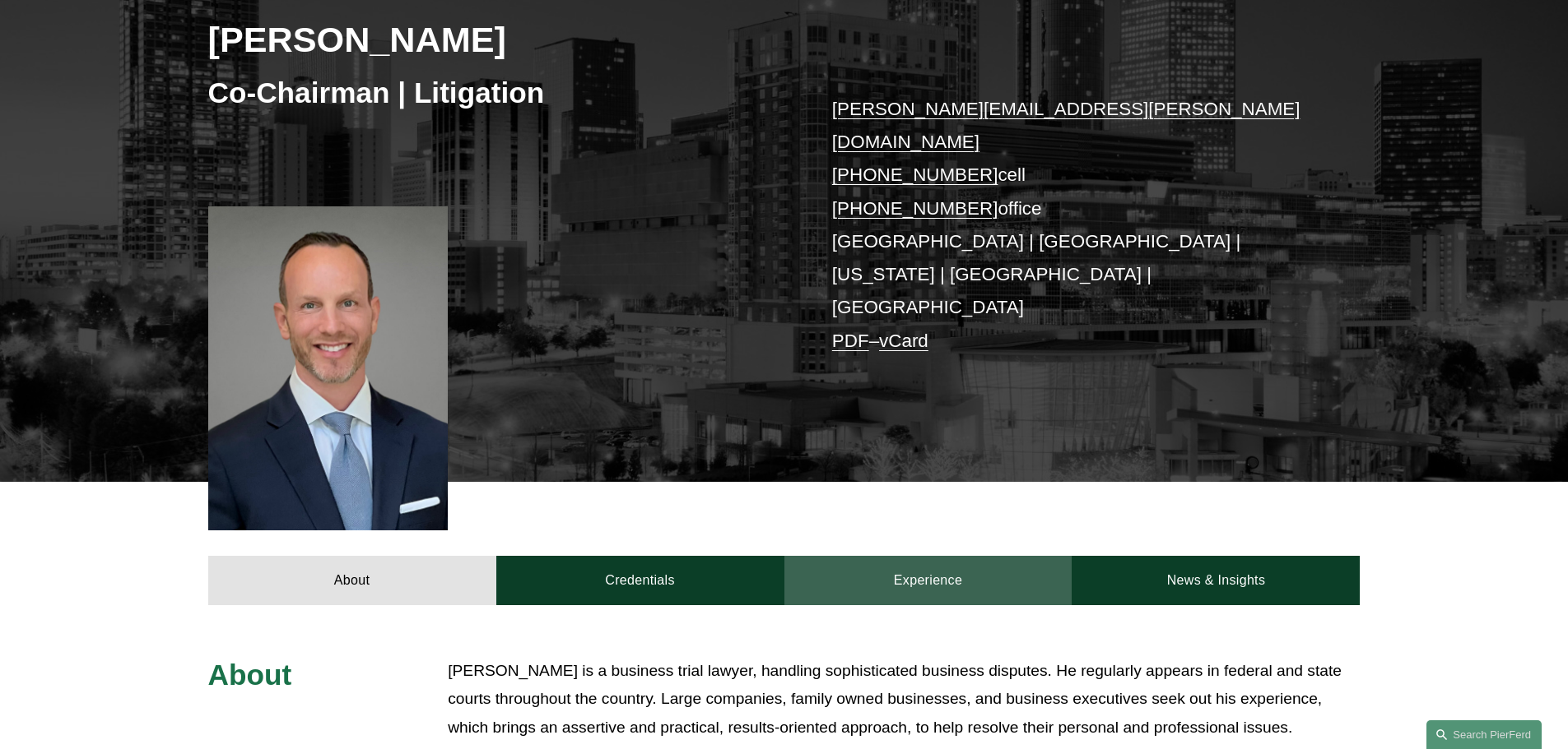
click at [891, 556] on link "Experience" at bounding box center [929, 580] width 288 height 49
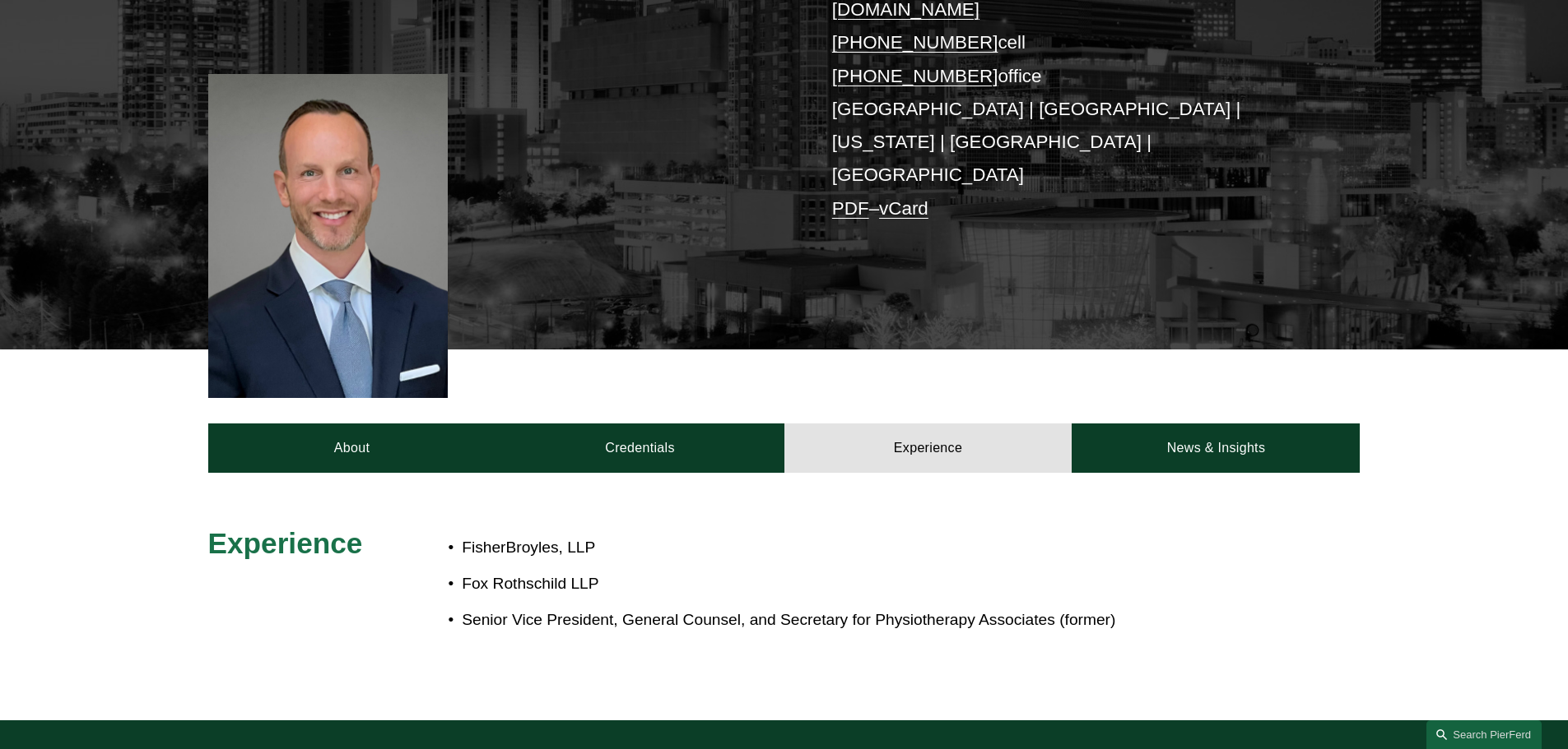
scroll to position [659, 0]
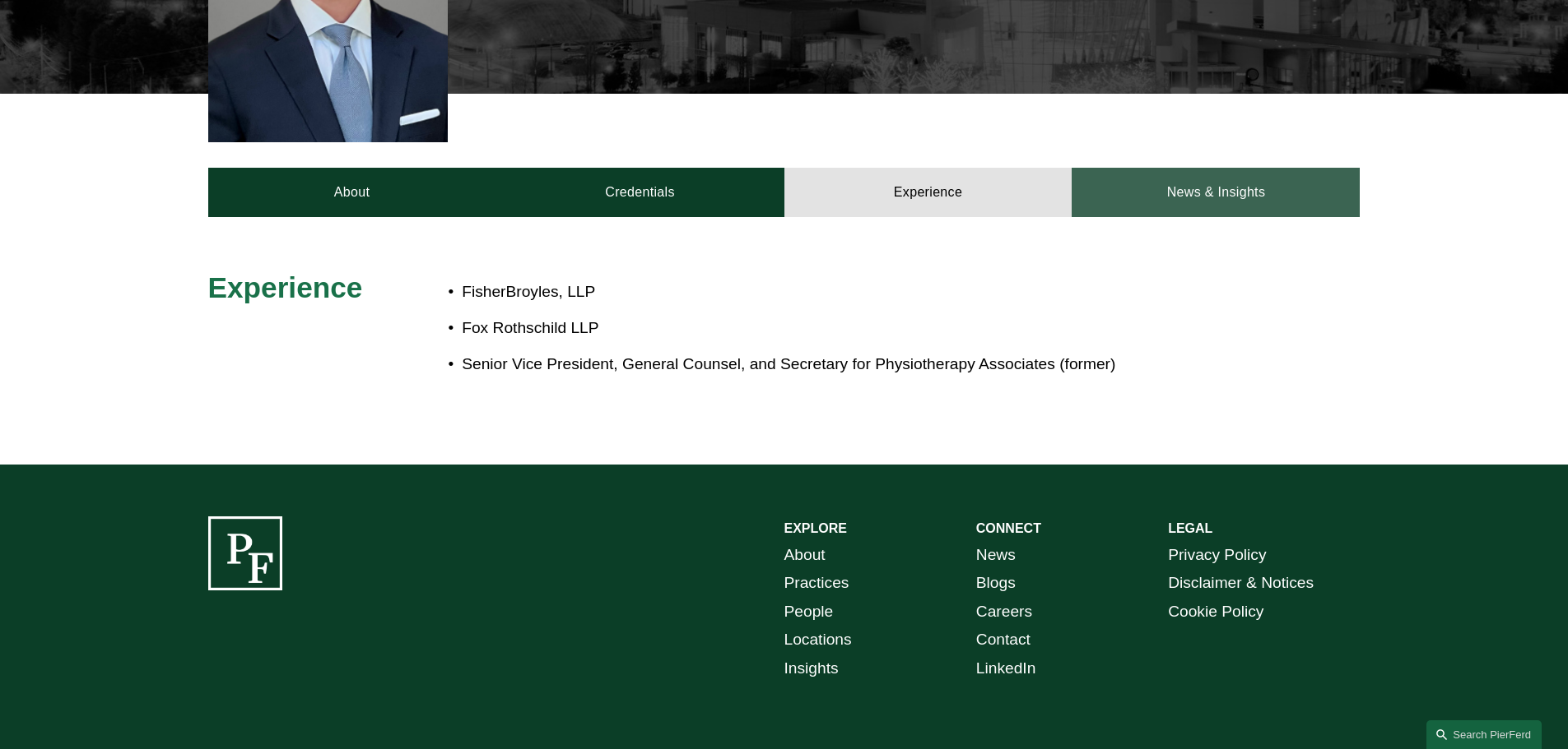
click at [1151, 168] on link "News & Insights" at bounding box center [1215, 192] width 288 height 49
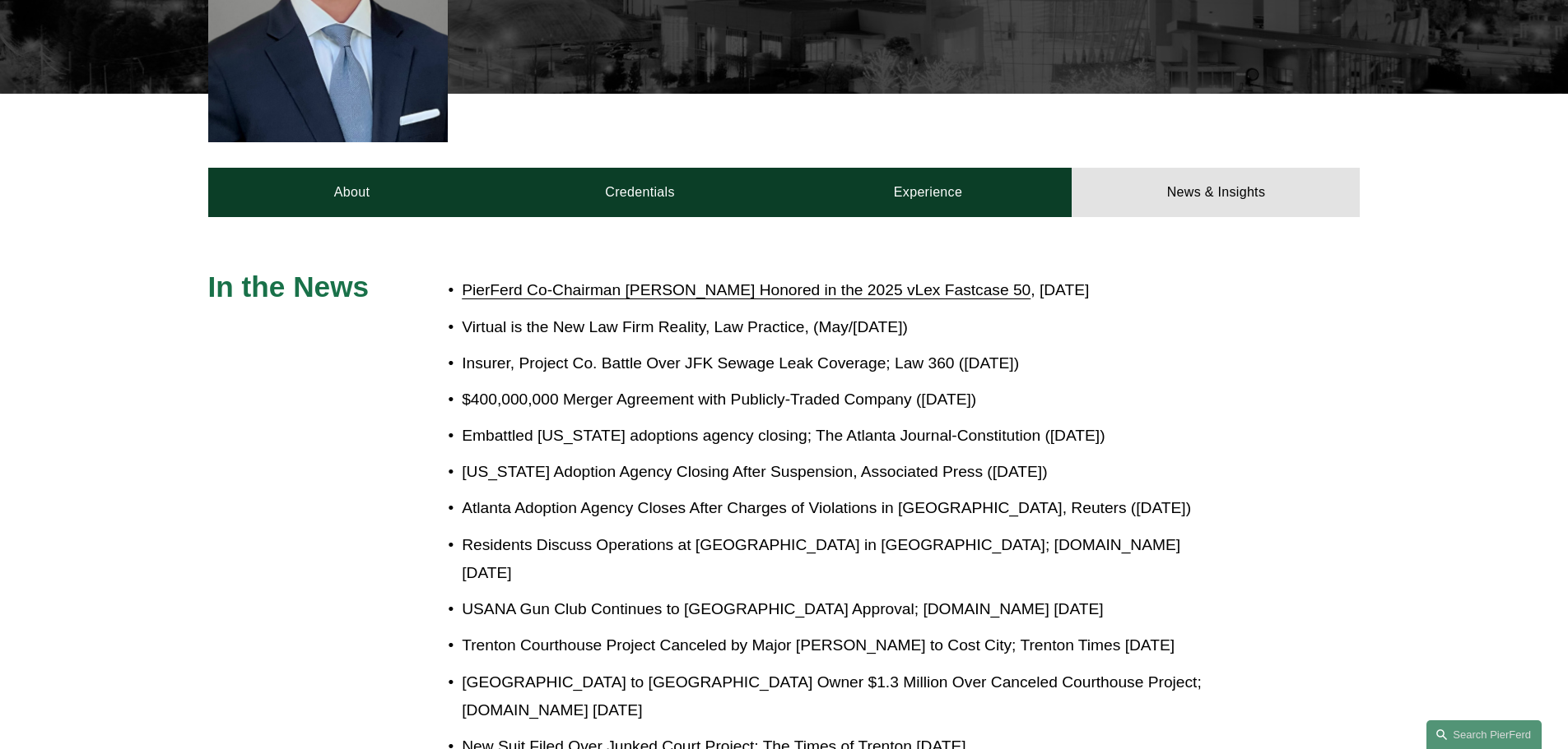
click at [543, 94] on div "About Credentials Experience News & Insights" at bounding box center [784, 156] width 1568 height 123
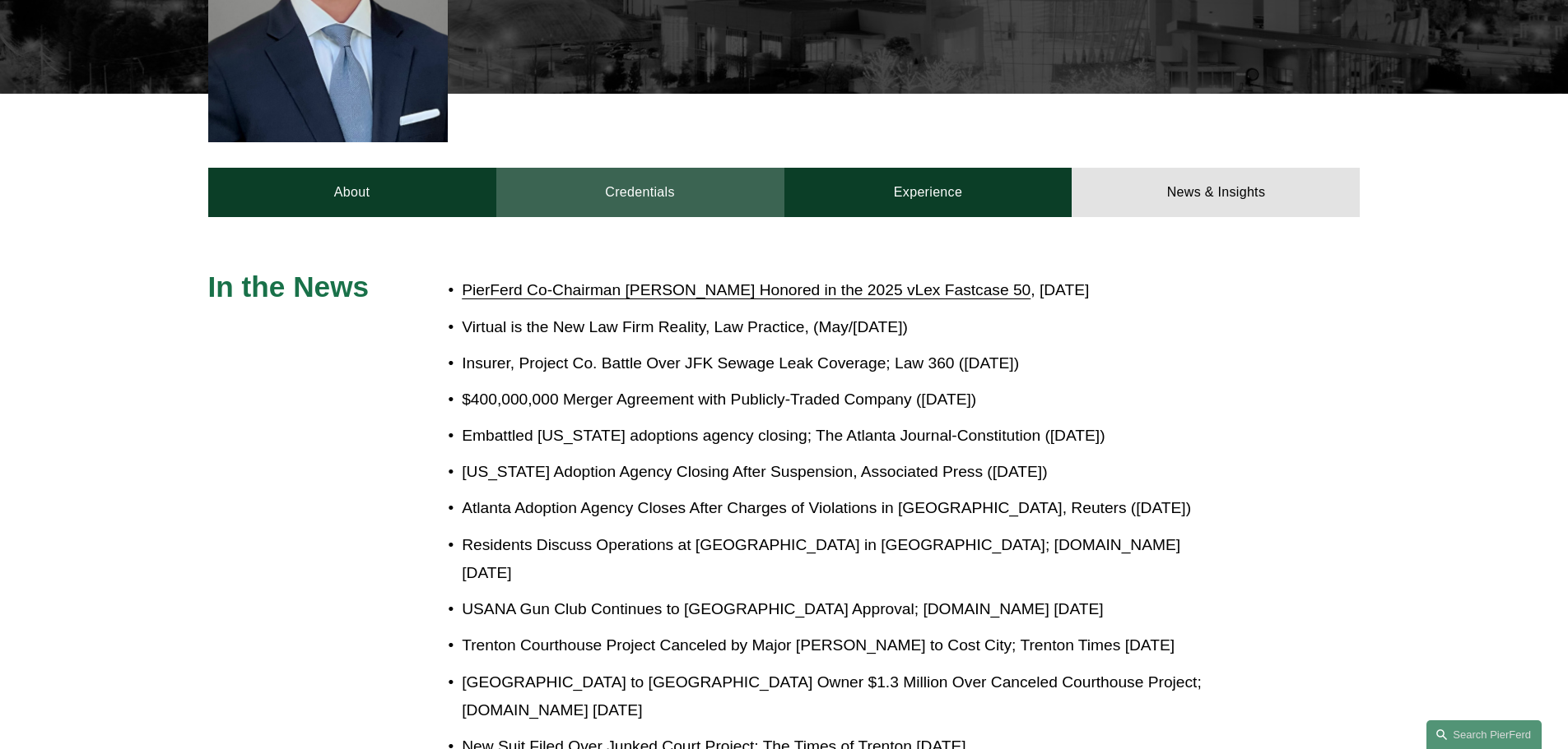
click at [637, 168] on link "Credentials" at bounding box center [640, 192] width 288 height 49
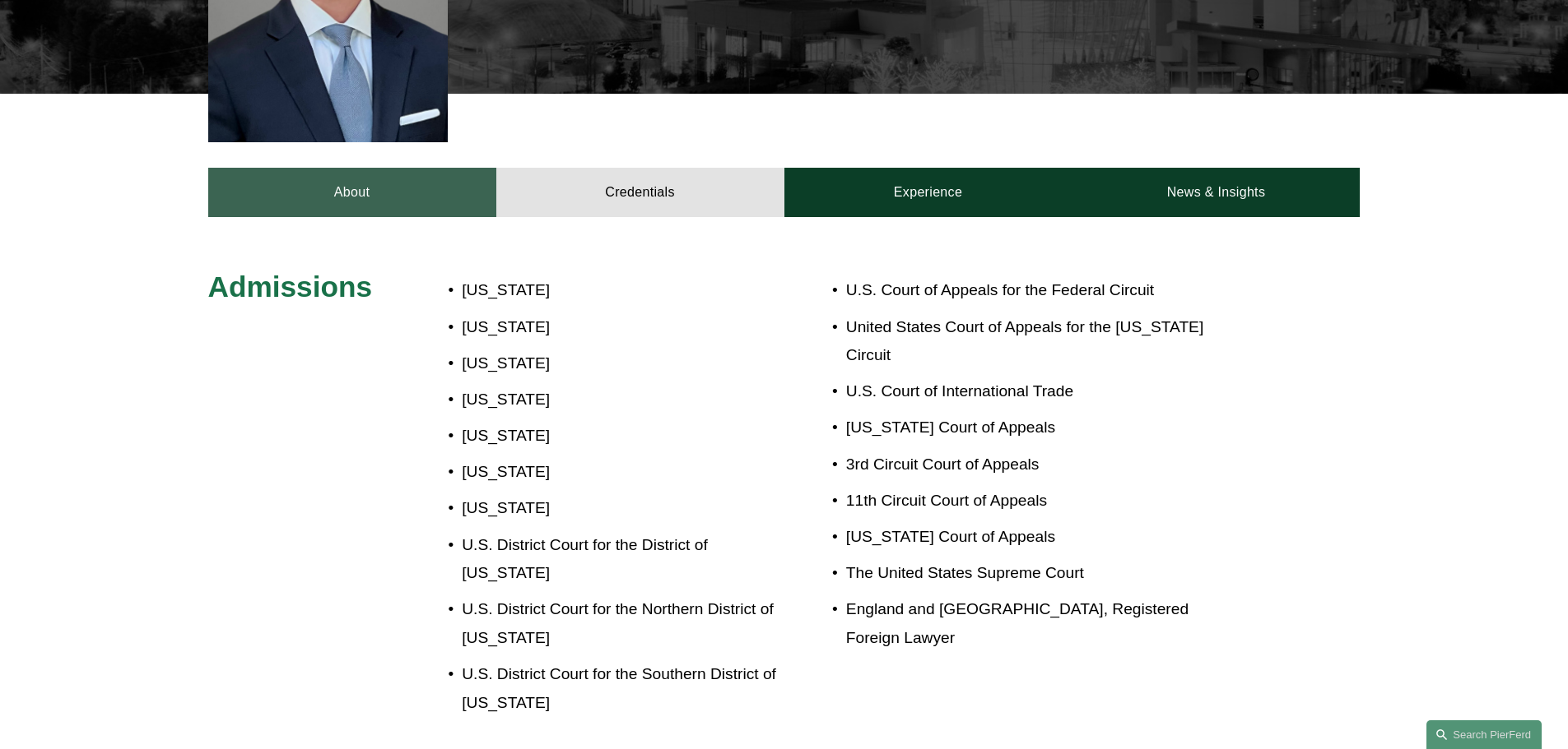
click at [374, 168] on link "About" at bounding box center [352, 192] width 288 height 49
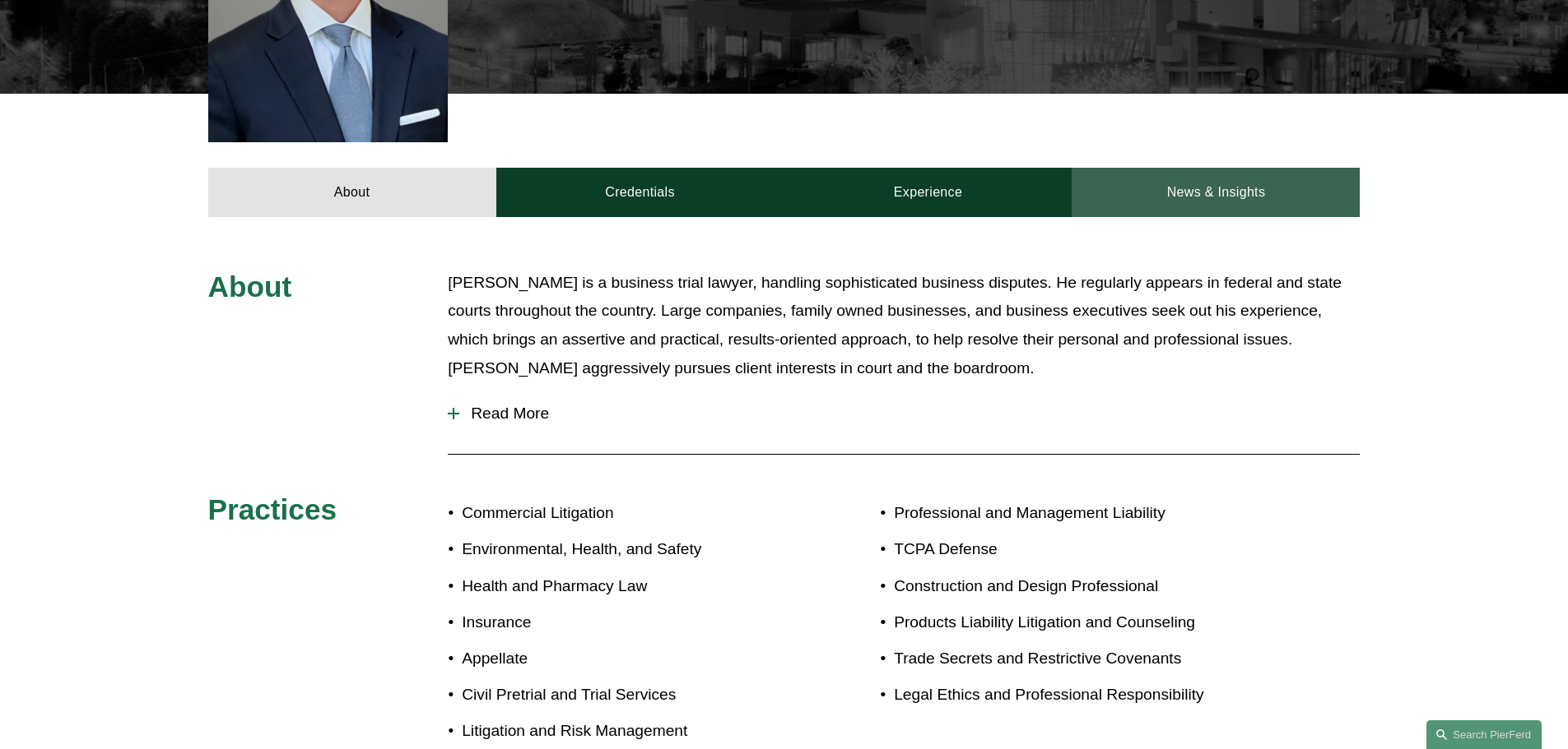
click at [1234, 168] on link "News & Insights" at bounding box center [1215, 192] width 288 height 49
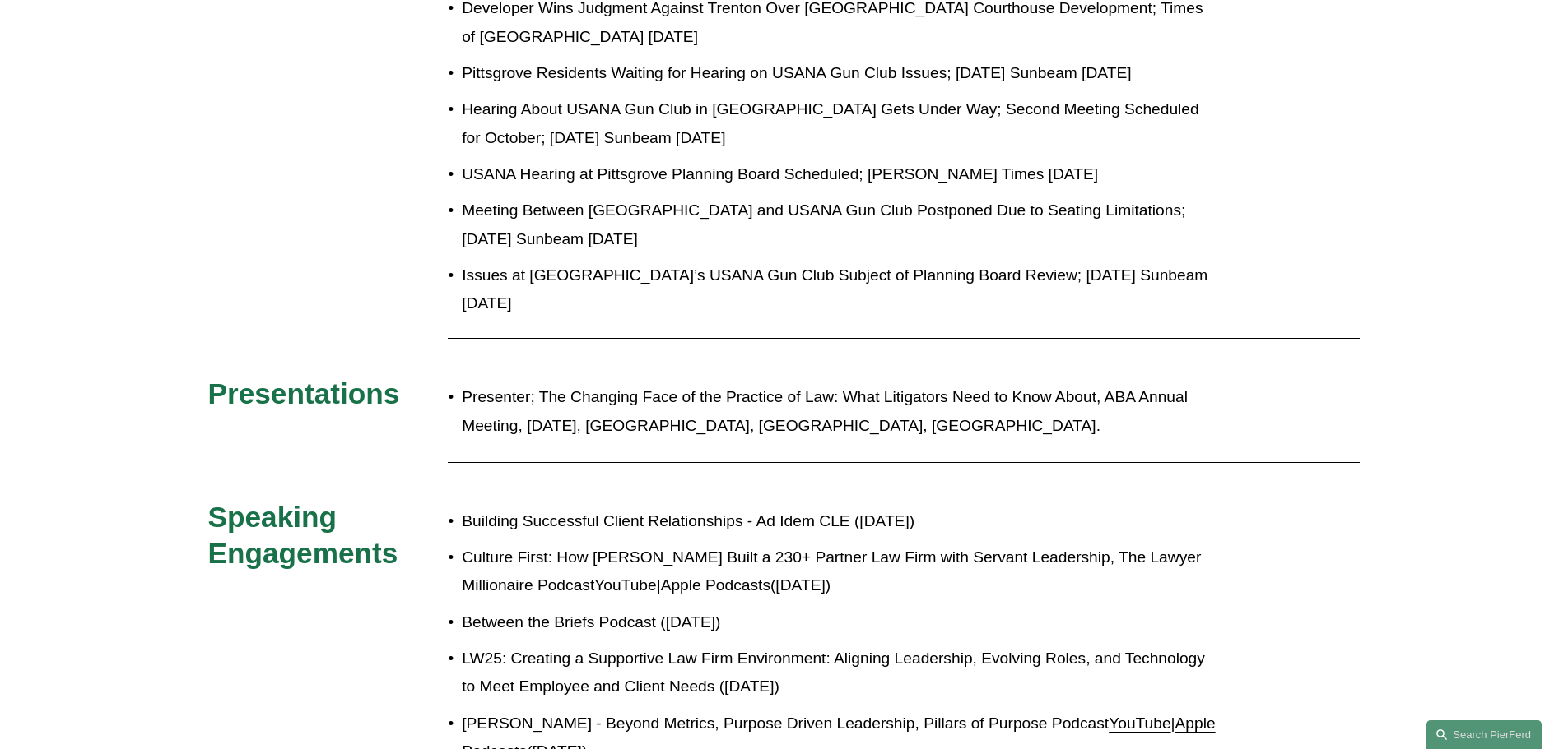
scroll to position [1540, 0]
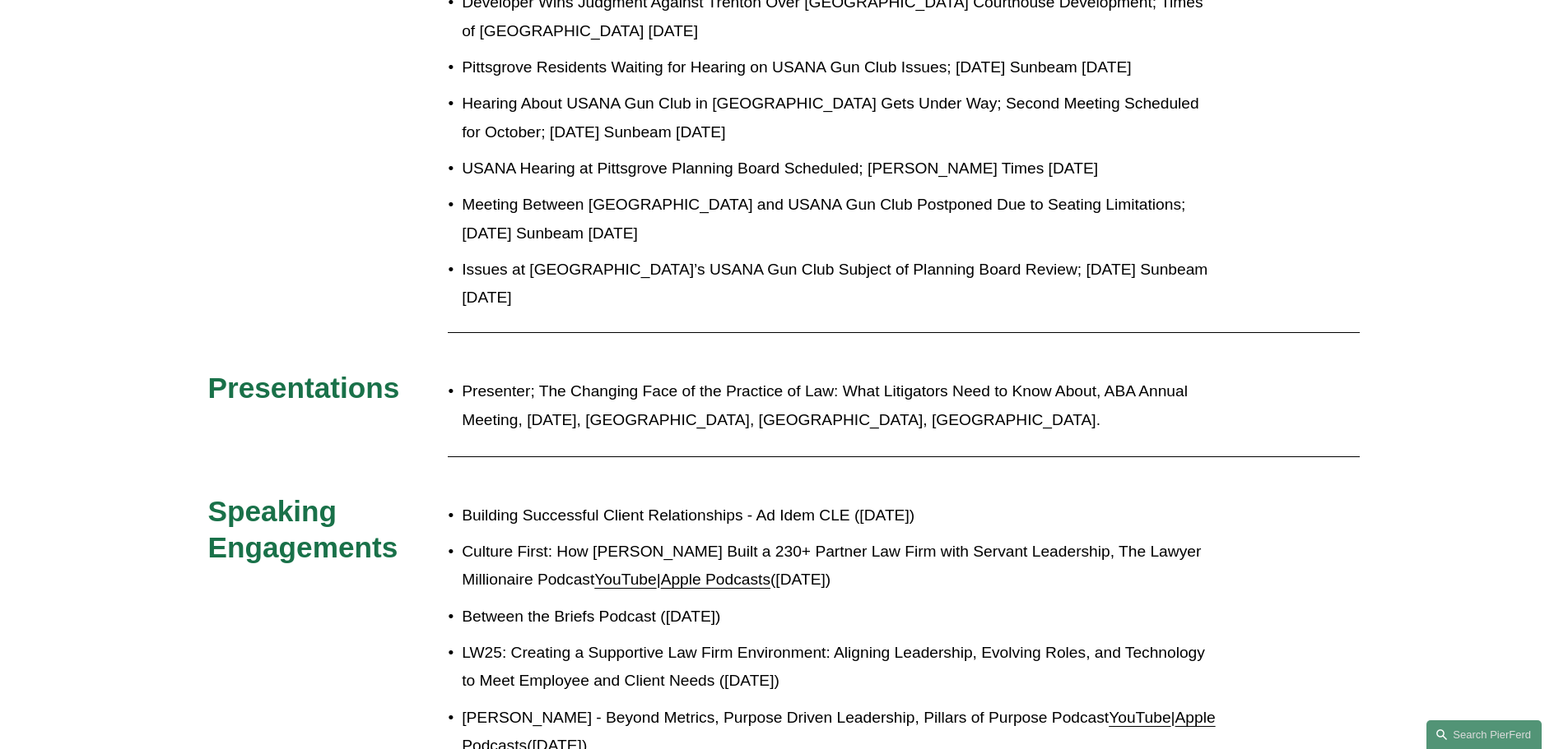
click at [923, 538] on p "Culture First: How [PERSON_NAME] Built a 230+ Partner Law Firm with Servant Lea…" at bounding box center [839, 566] width 754 height 57
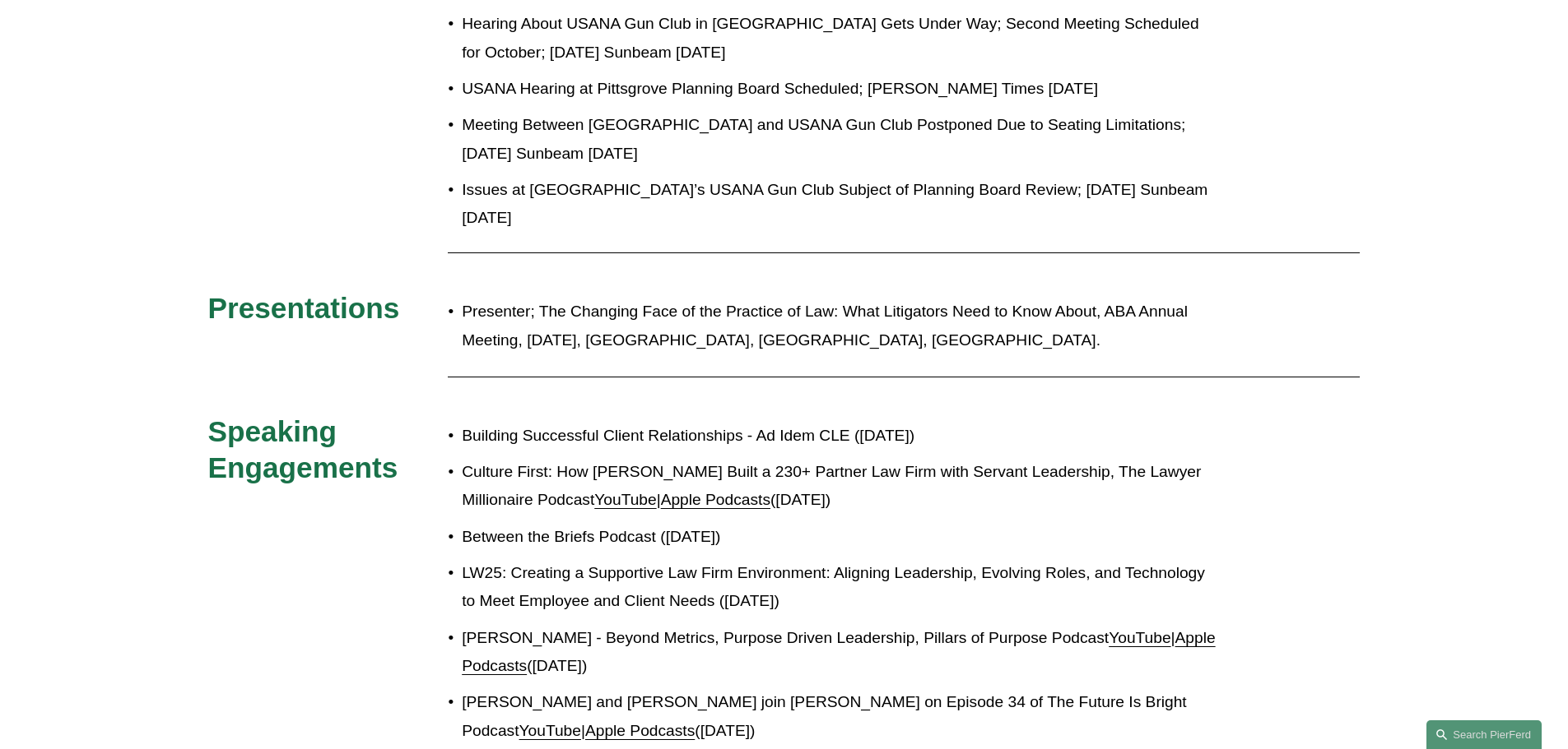
scroll to position [1622, 0]
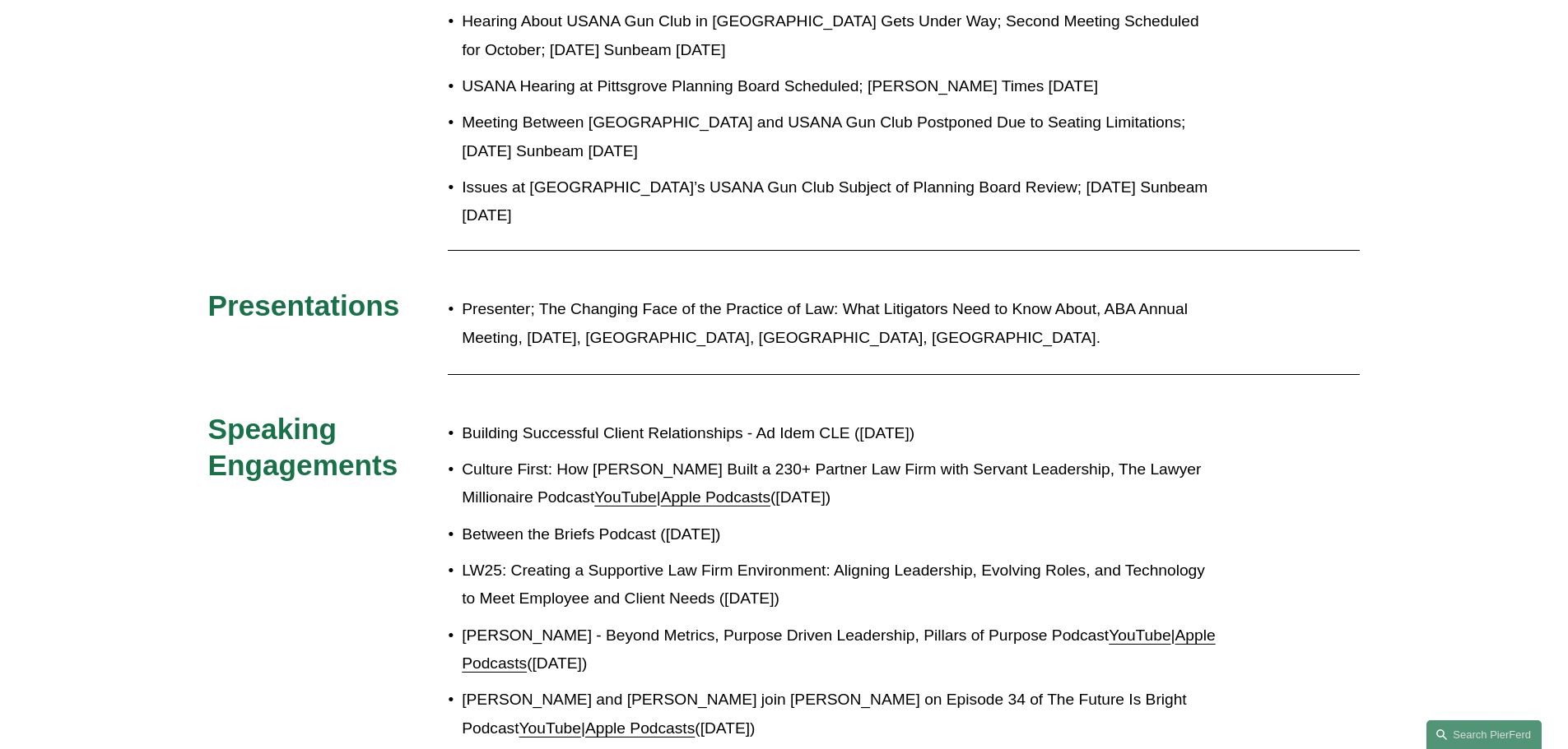
drag, startPoint x: 201, startPoint y: 167, endPoint x: 781, endPoint y: 622, distance: 737.2
click at [781, 622] on div "In the News PierFerd Co-Chairman [PERSON_NAME] Honored in the 2025 vLex Fastcas…" at bounding box center [784, 32] width 1568 height 1453
copy div "Presentations Presenter; The Changing Face of the Practice of Law: What Litigat…"
